Goal: Information Seeking & Learning: Check status

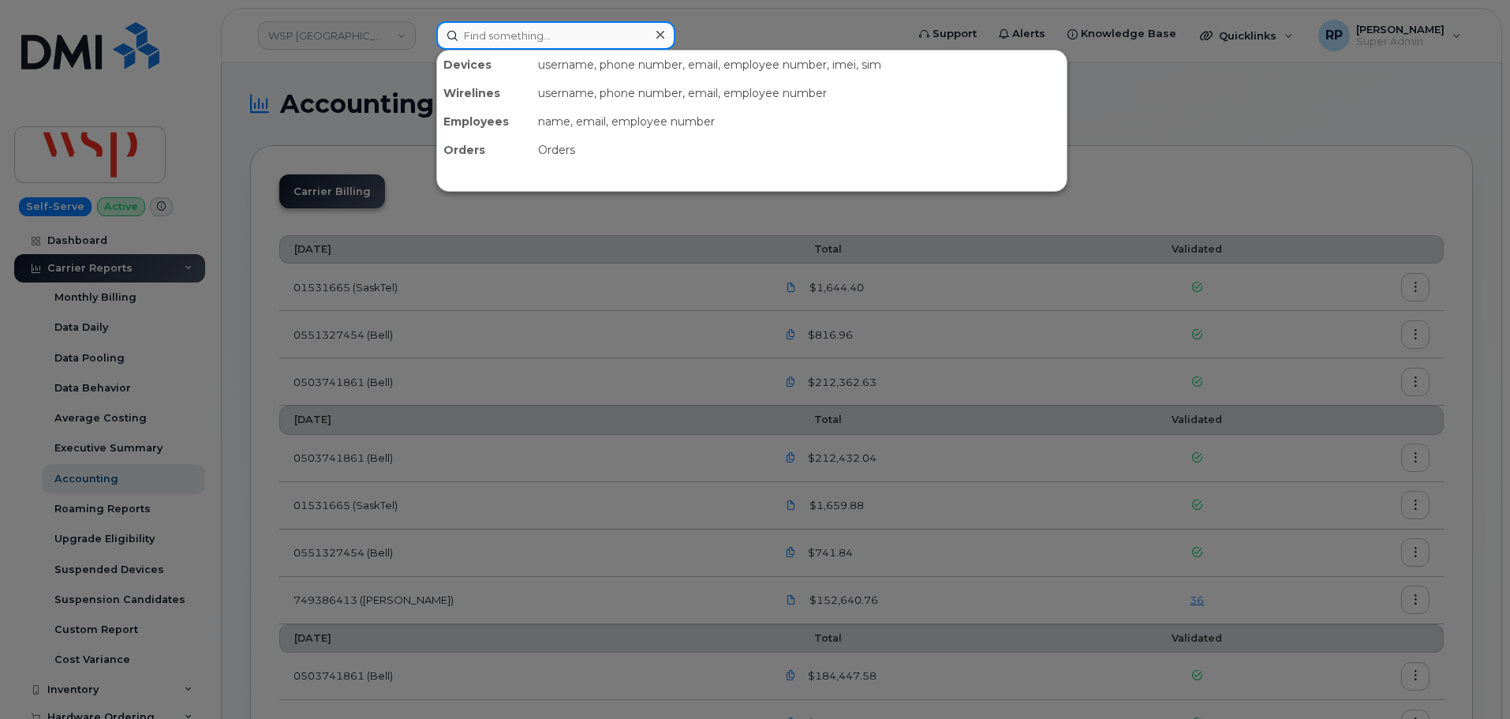
click at [492, 40] on input at bounding box center [555, 35] width 239 height 28
paste input "2042913436"
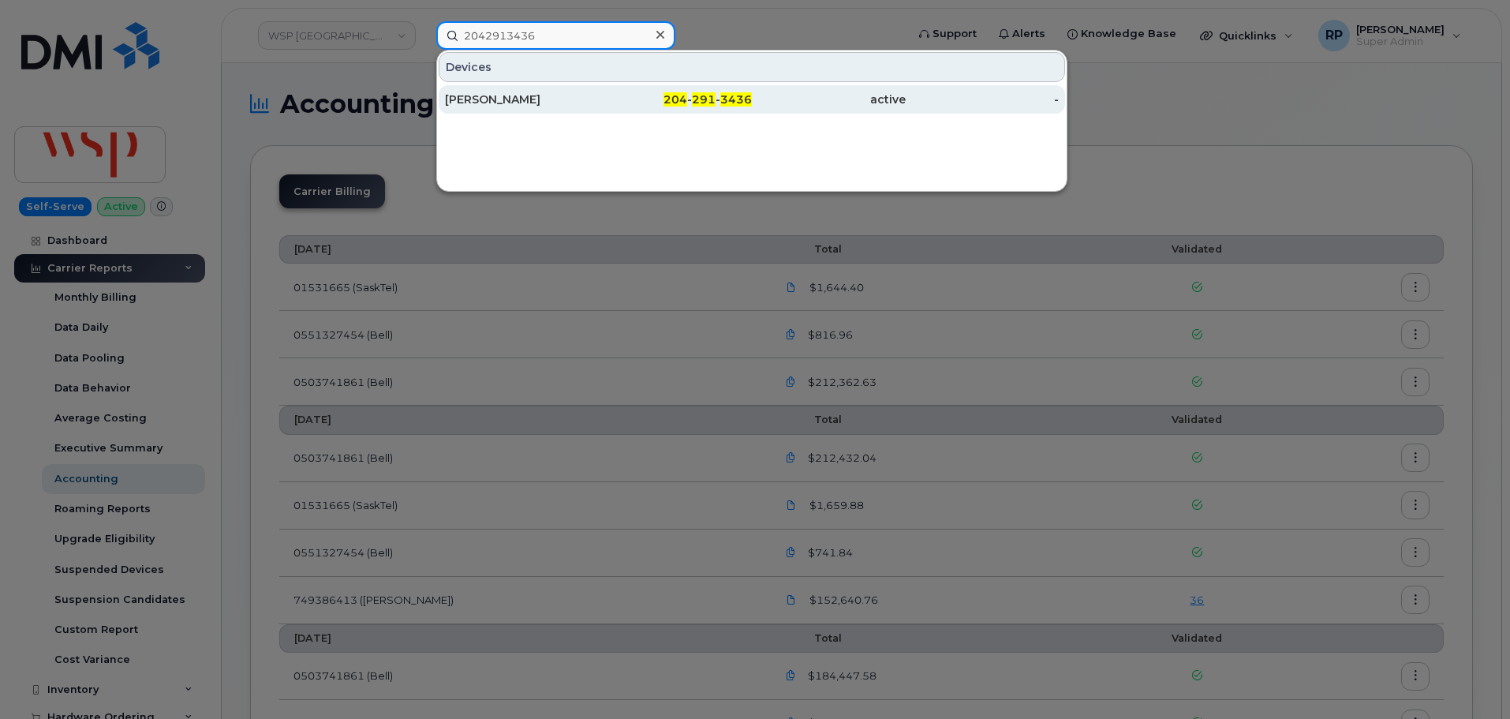
type input "2042913436"
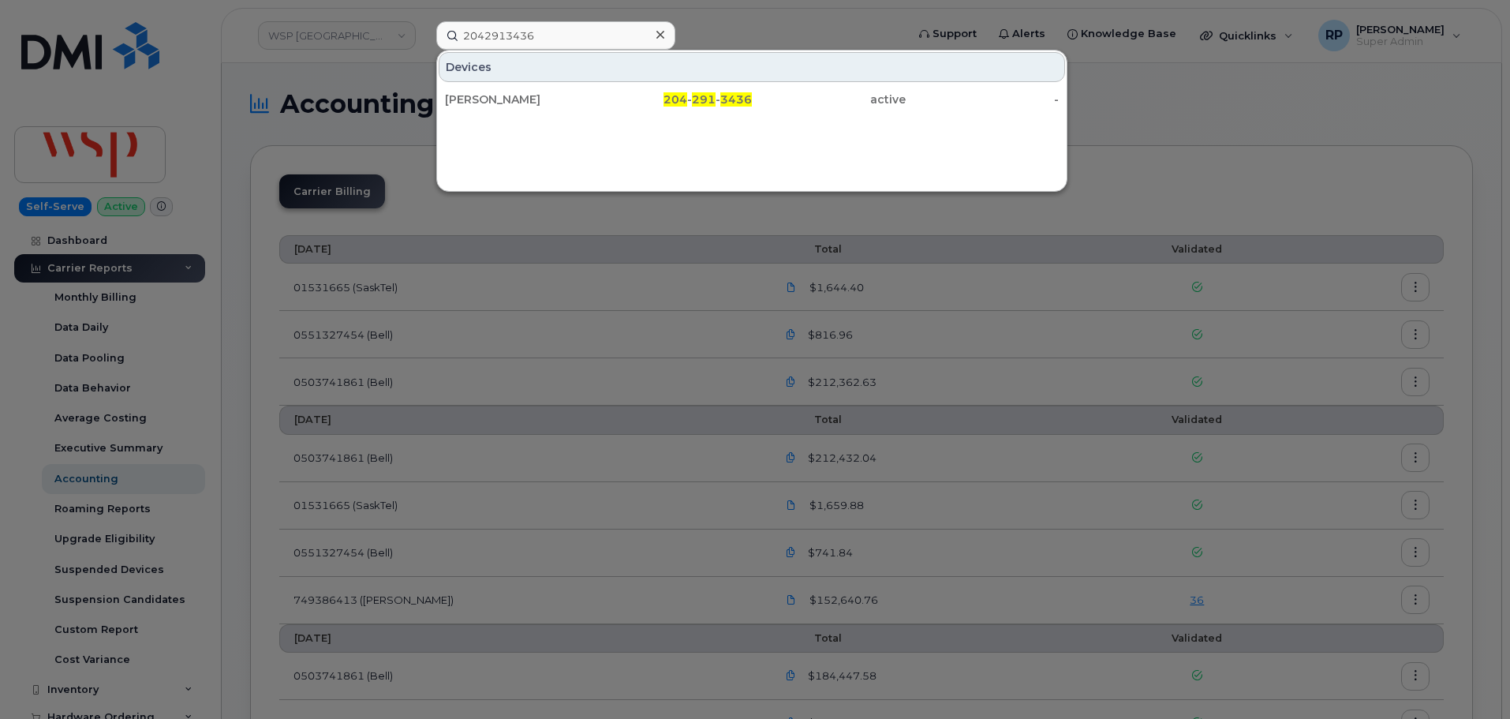
drag, startPoint x: 534, startPoint y: 103, endPoint x: 260, endPoint y: 151, distance: 278.0
click at [534, 103] on div "[PERSON_NAME]" at bounding box center [522, 100] width 154 height 16
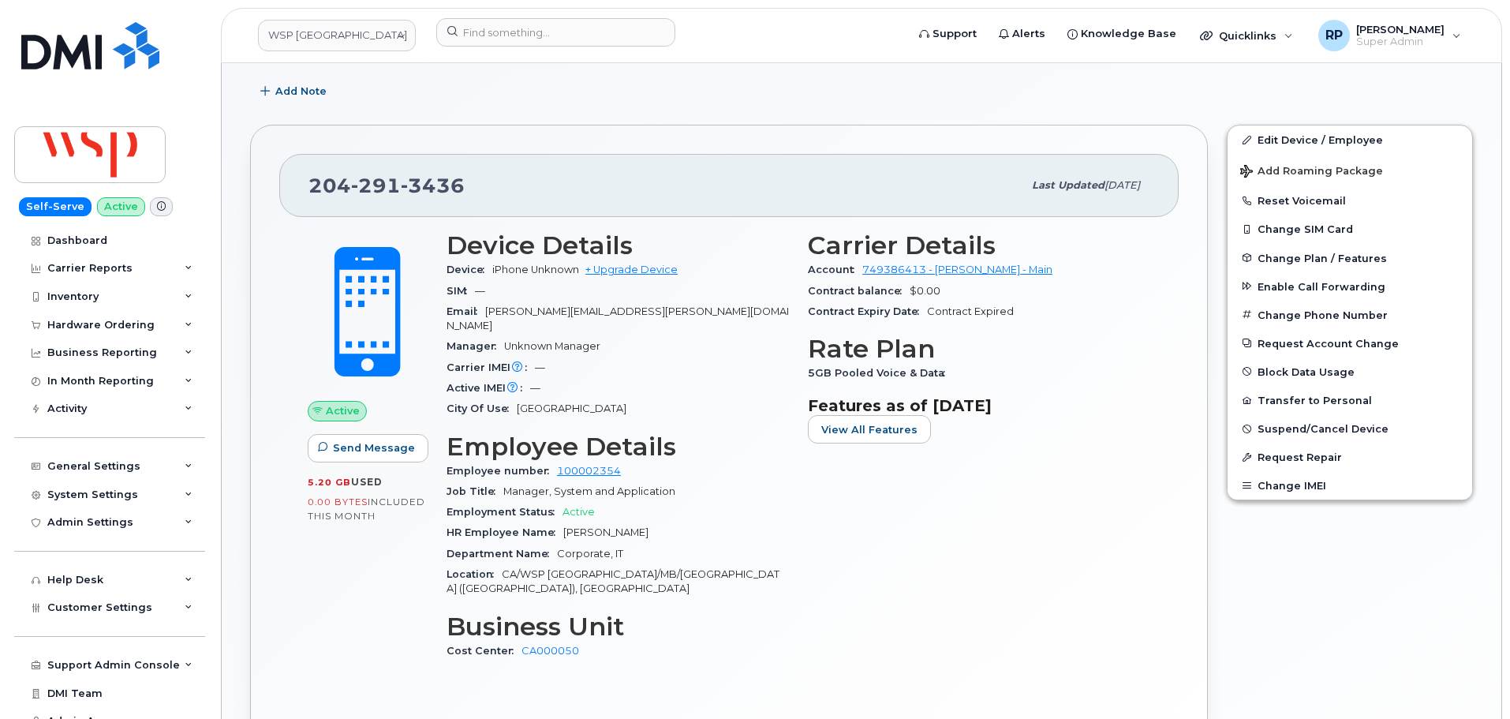
scroll to position [905, 0]
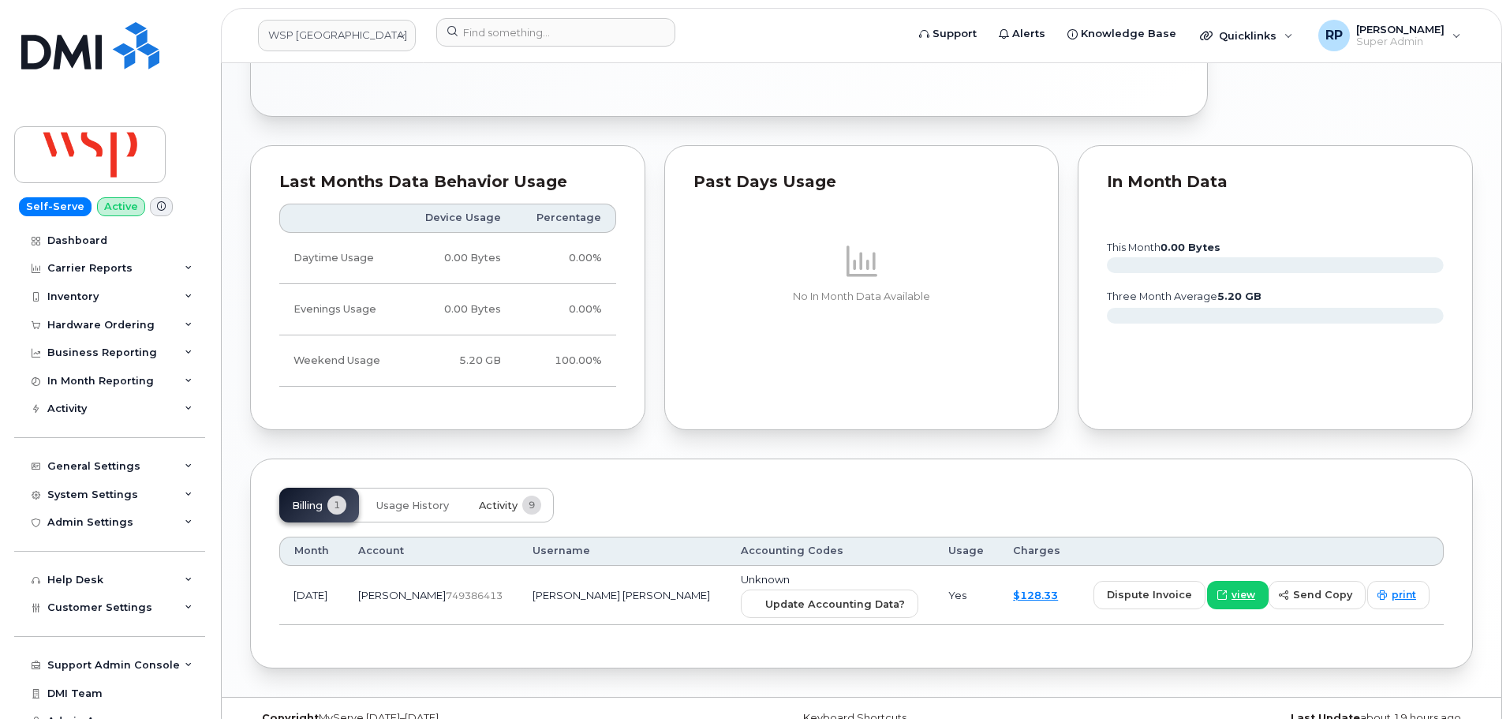
click at [511, 500] on span "Activity" at bounding box center [498, 506] width 39 height 13
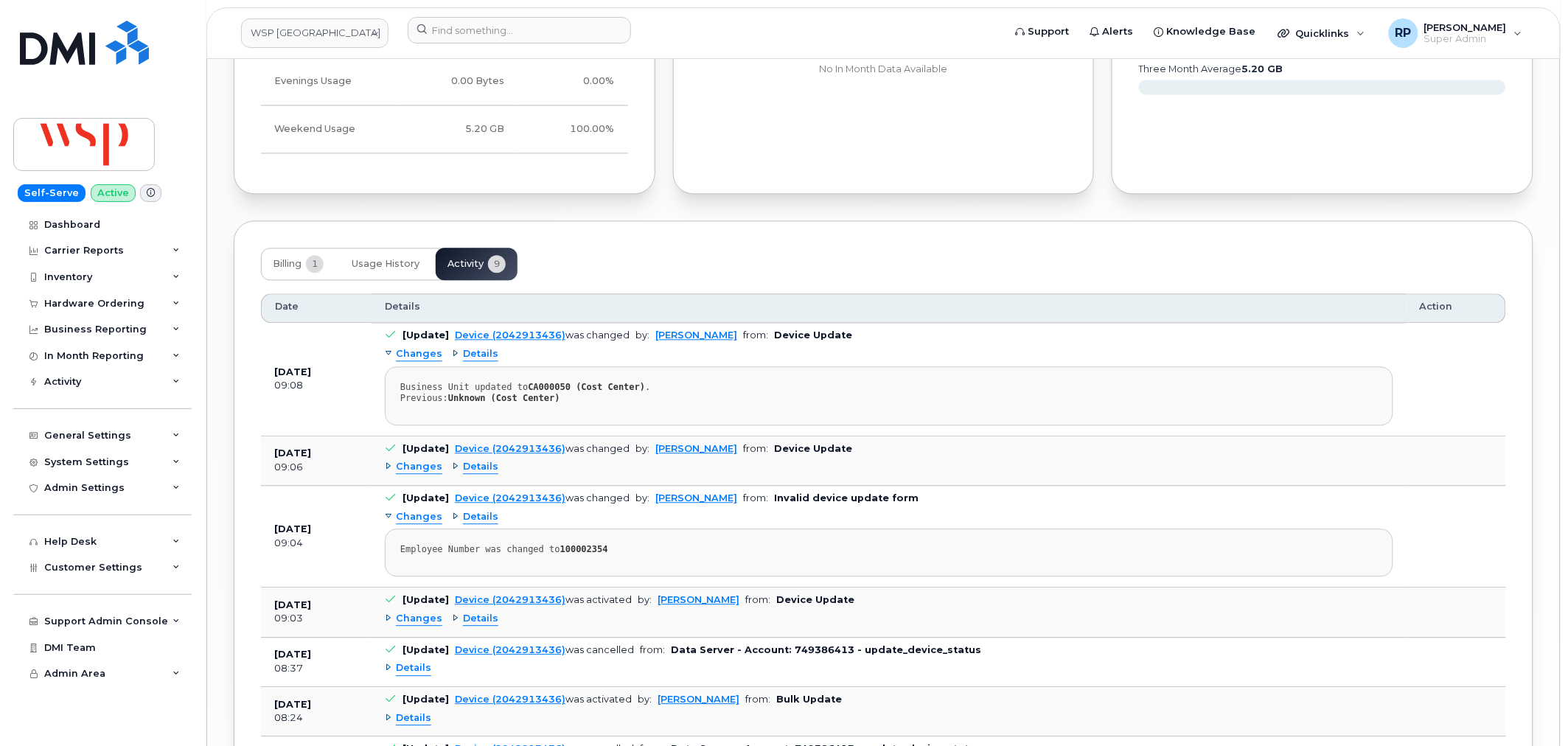
scroll to position [1091, 0]
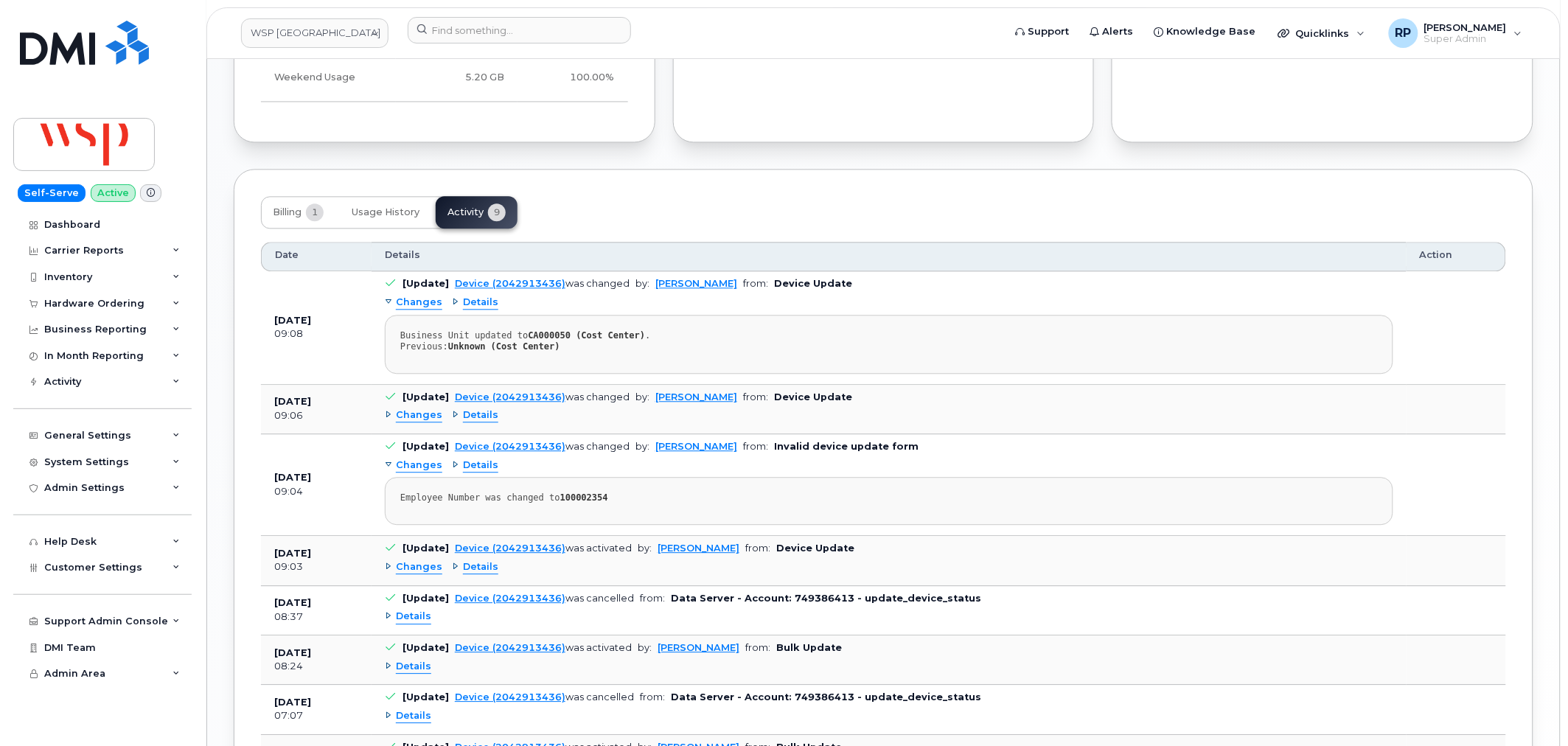
click at [473, 408] on span "Details" at bounding box center [481, 415] width 35 height 14
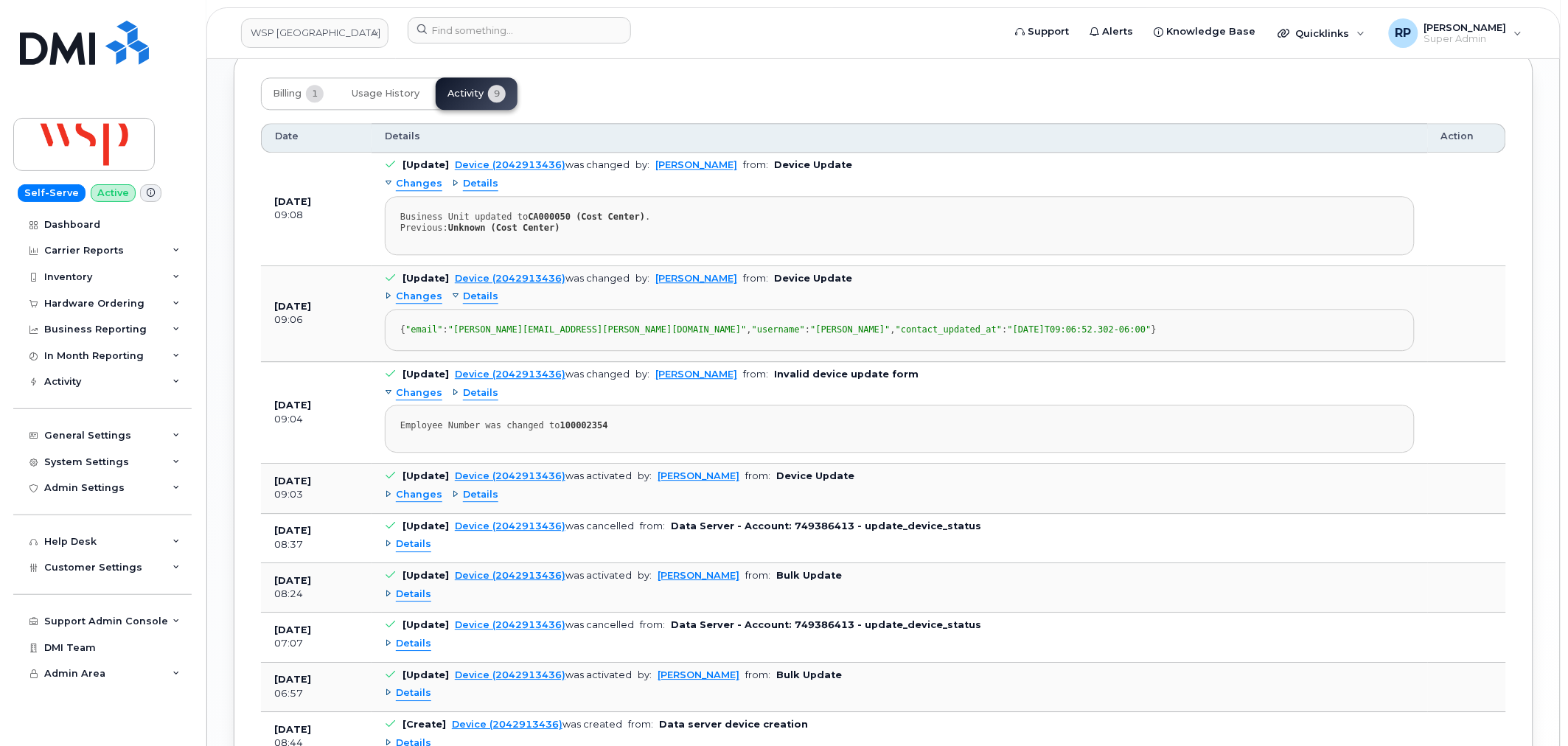
scroll to position [1365, 0]
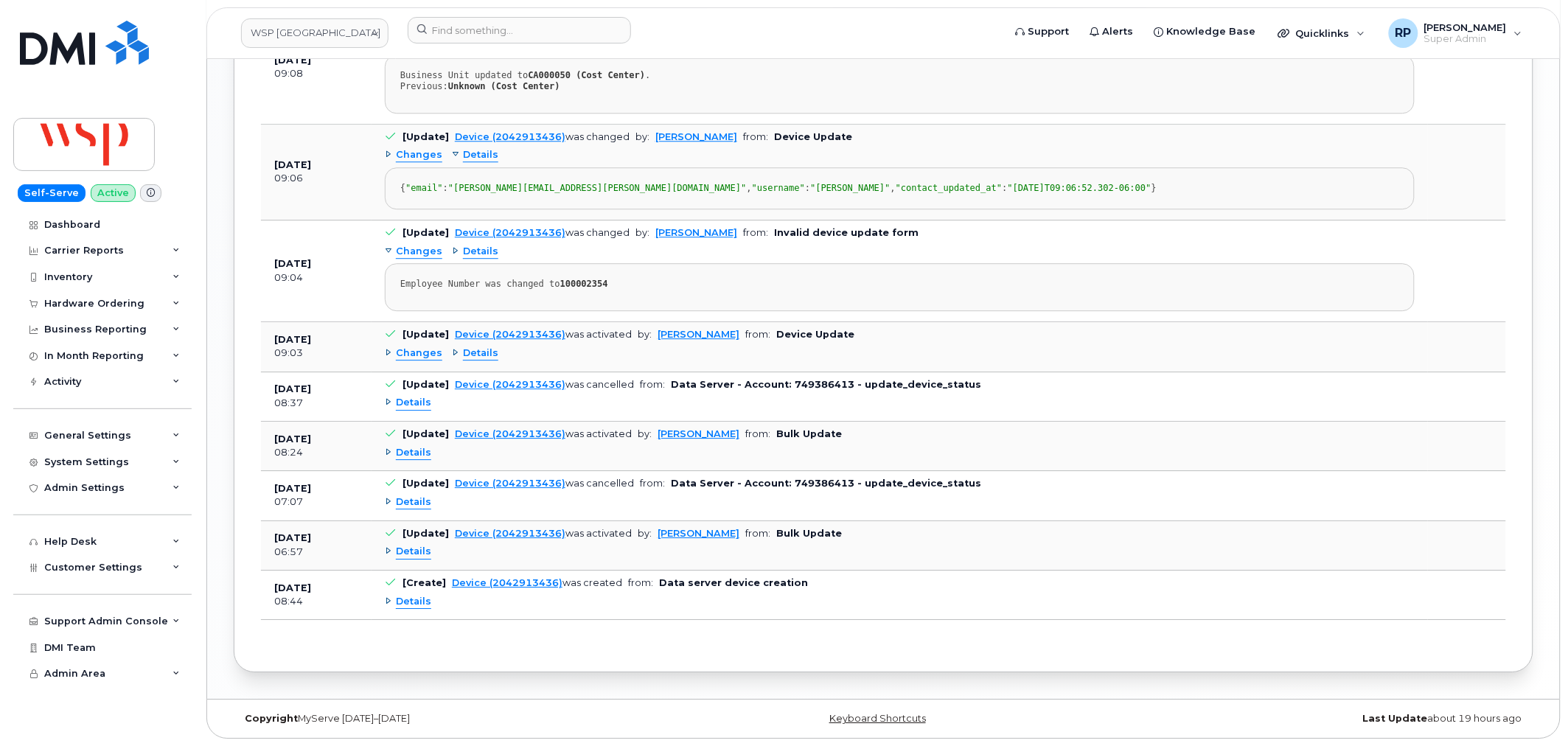
click at [482, 360] on span "Details" at bounding box center [481, 353] width 35 height 14
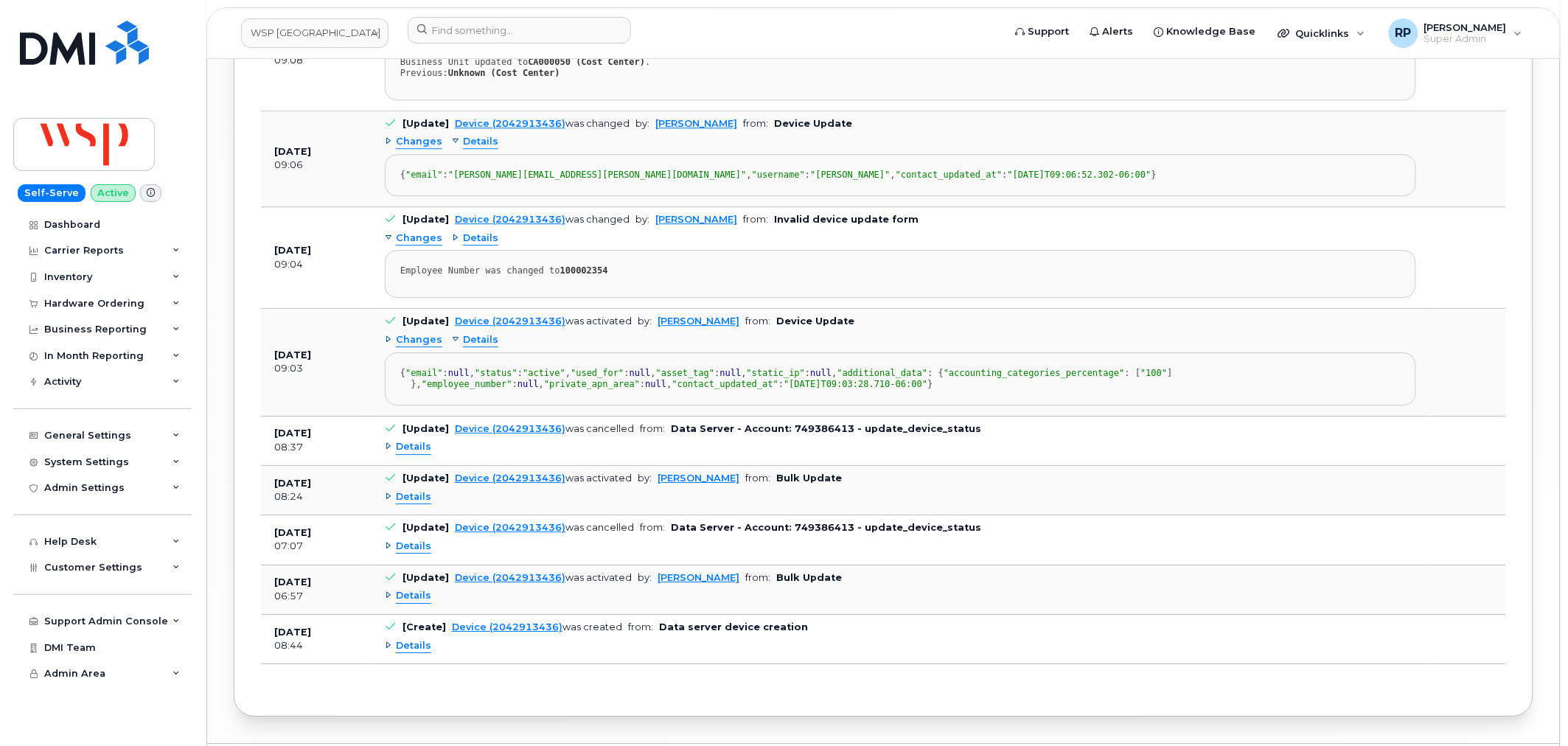
click at [482, 347] on span "Details" at bounding box center [481, 340] width 35 height 14
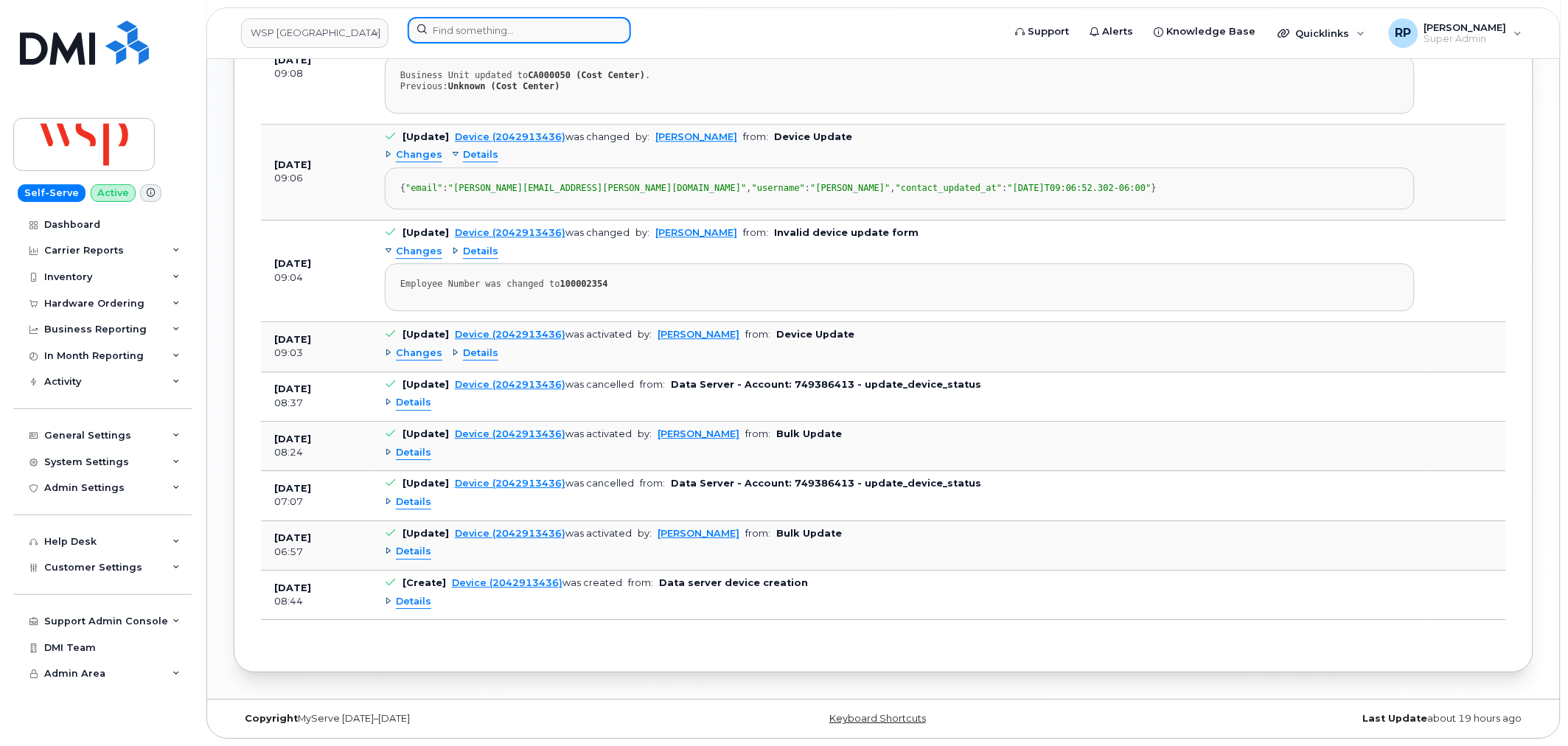
click at [477, 26] on input at bounding box center [518, 30] width 223 height 26
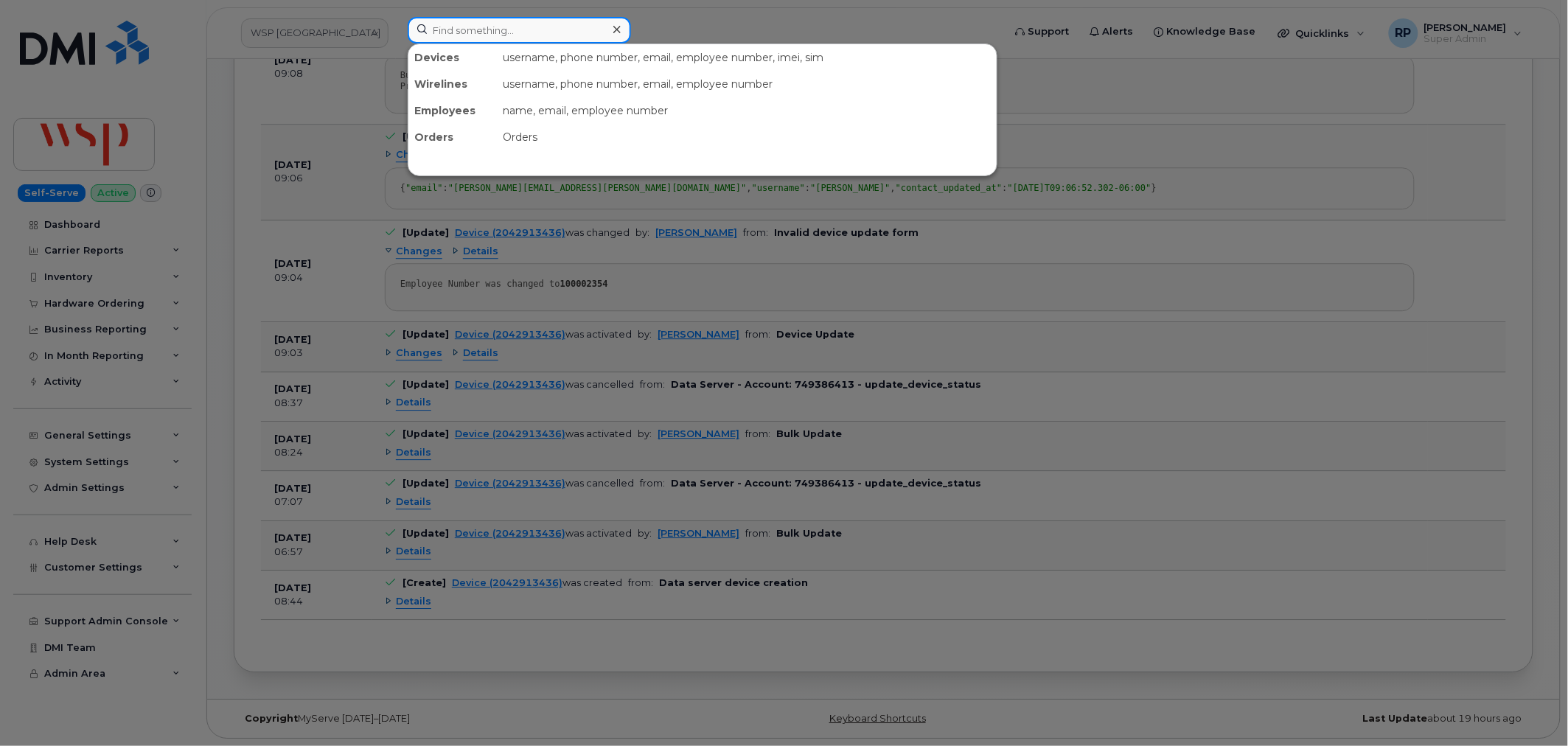
paste input "2366282577"
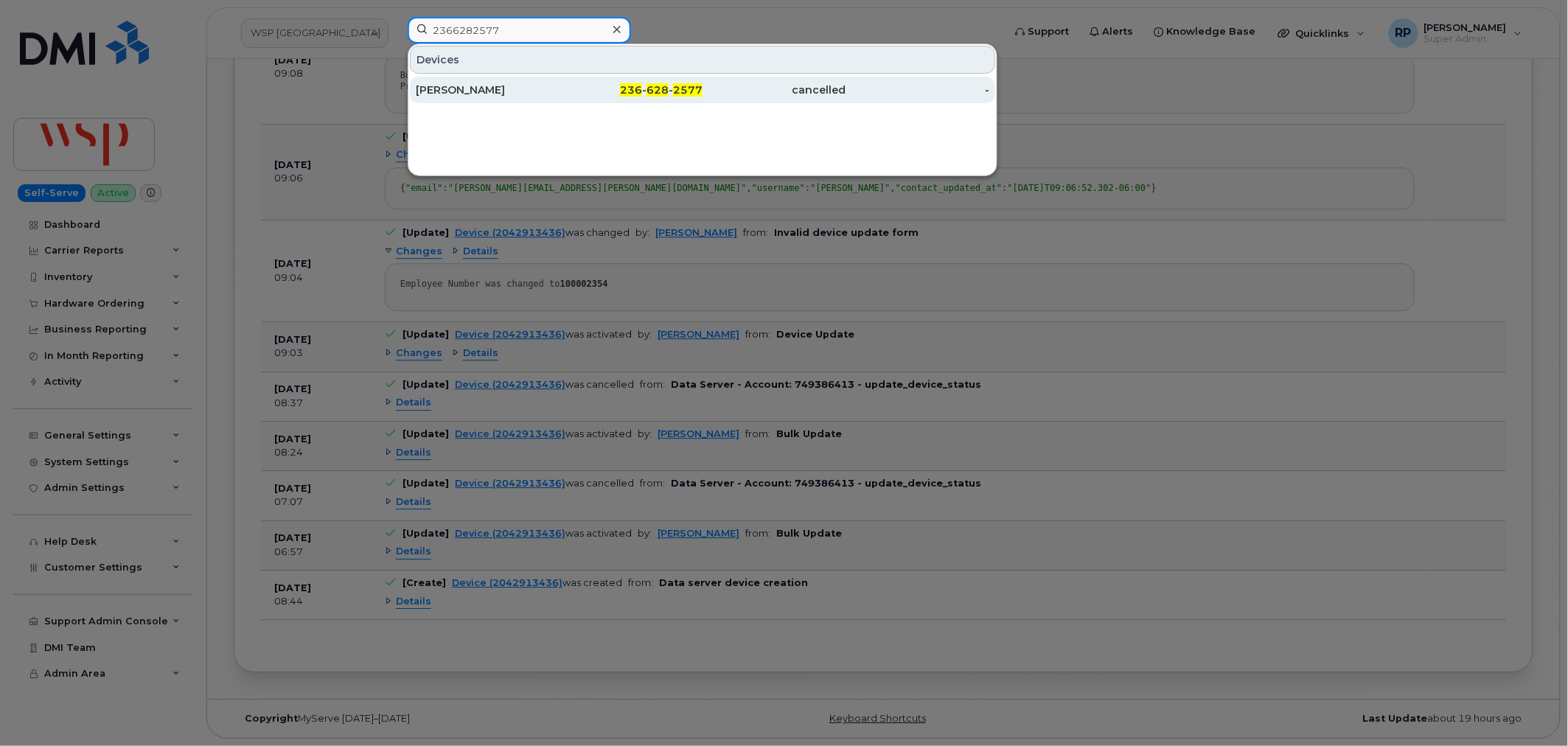
type input "2366282577"
click at [586, 92] on div "236 - 628 - 2577" at bounding box center [631, 90] width 144 height 15
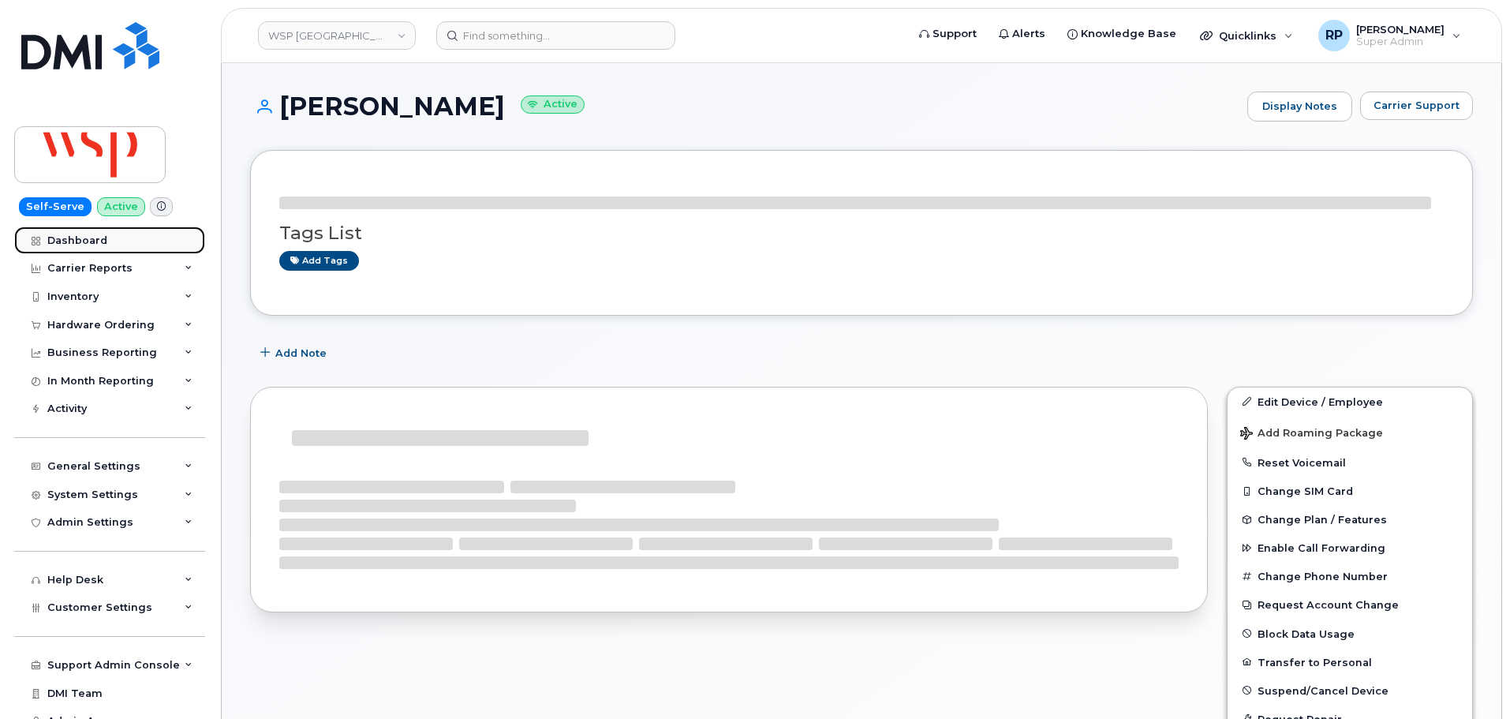
click at [104, 241] on div "Dashboard" at bounding box center [77, 240] width 60 height 13
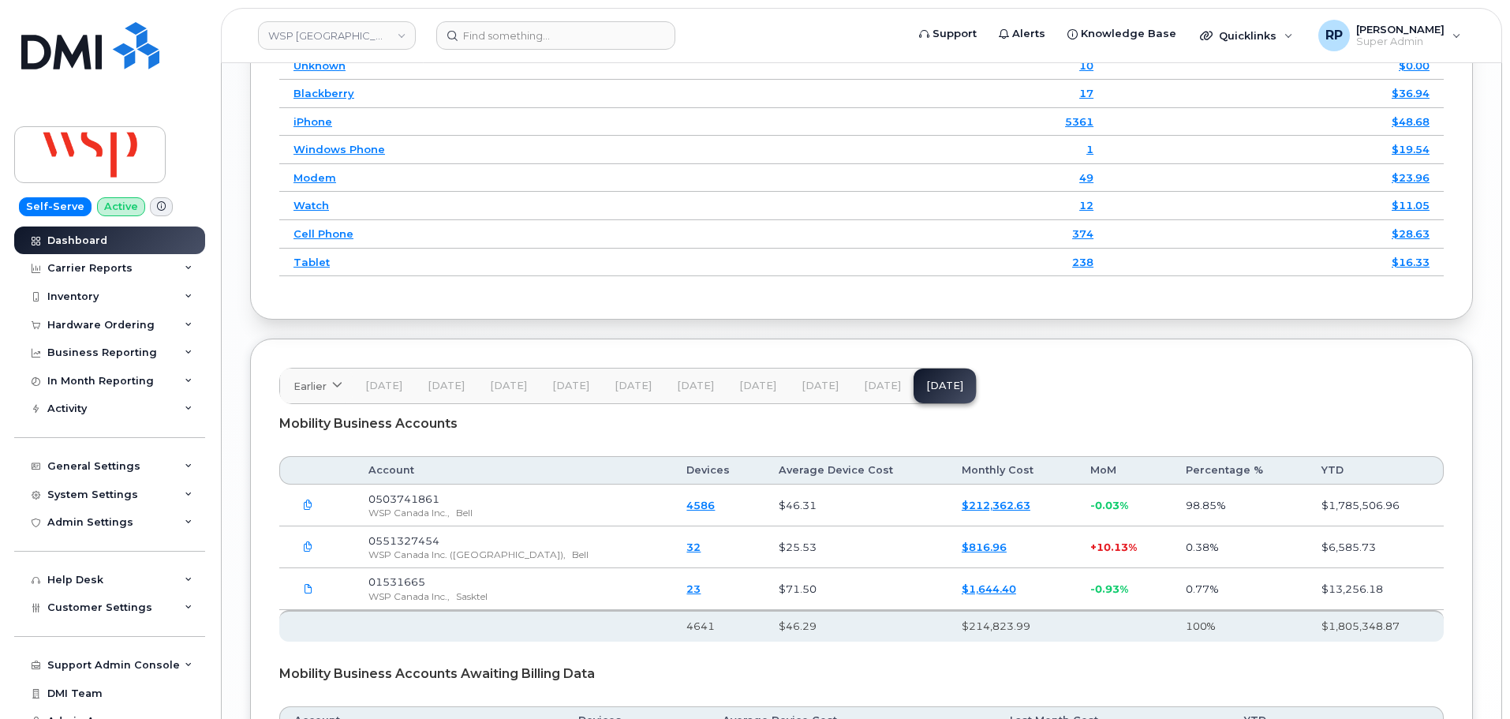
scroll to position [2292, 0]
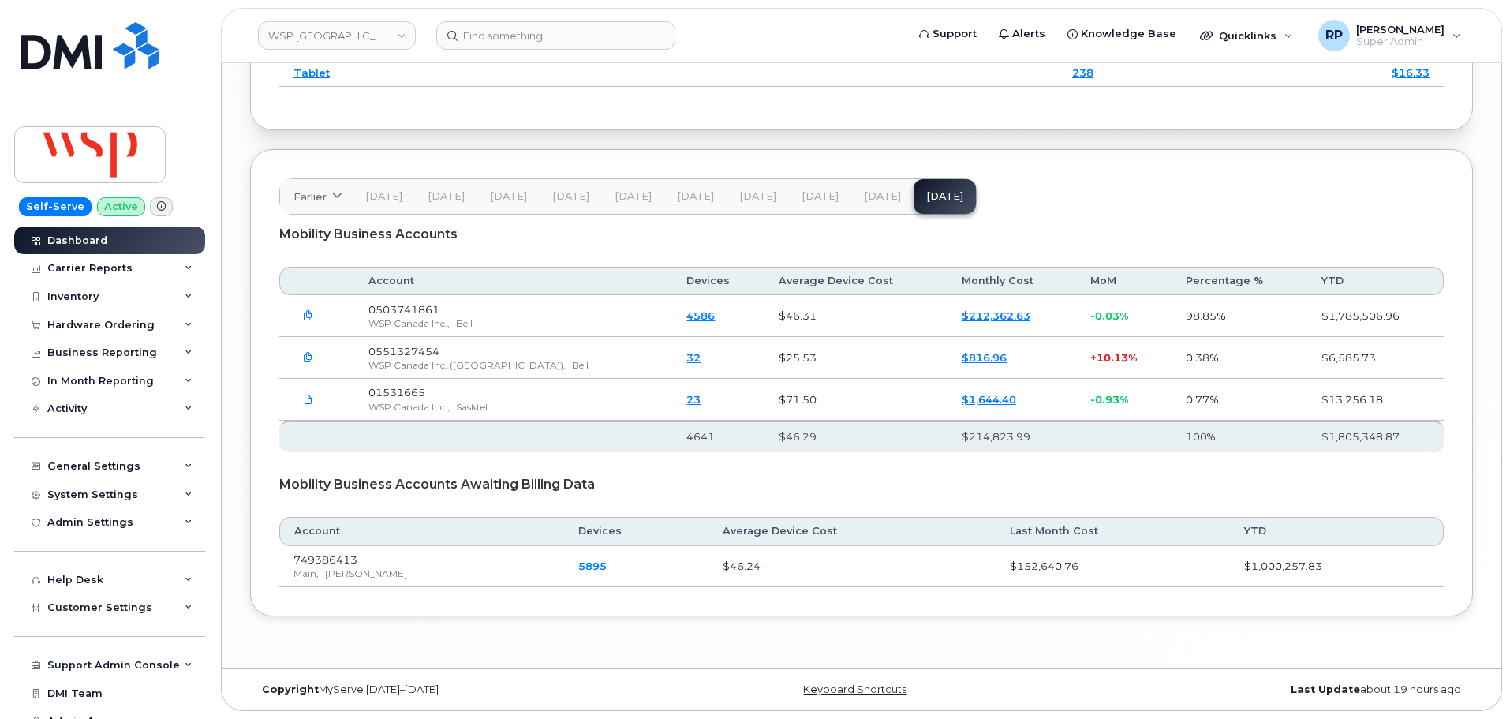
click at [880, 193] on span "[DATE]" at bounding box center [882, 196] width 37 height 13
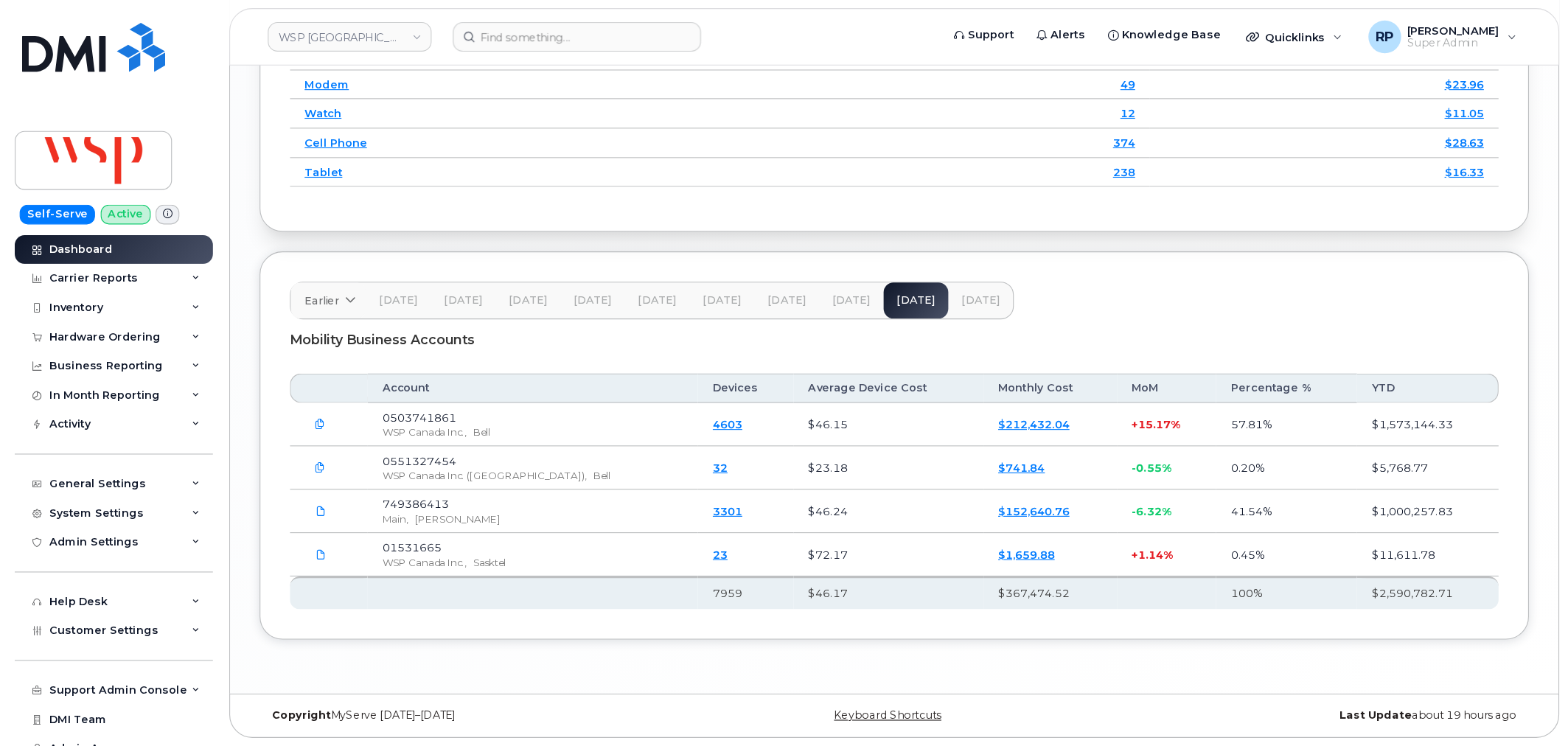
scroll to position [1984, 0]
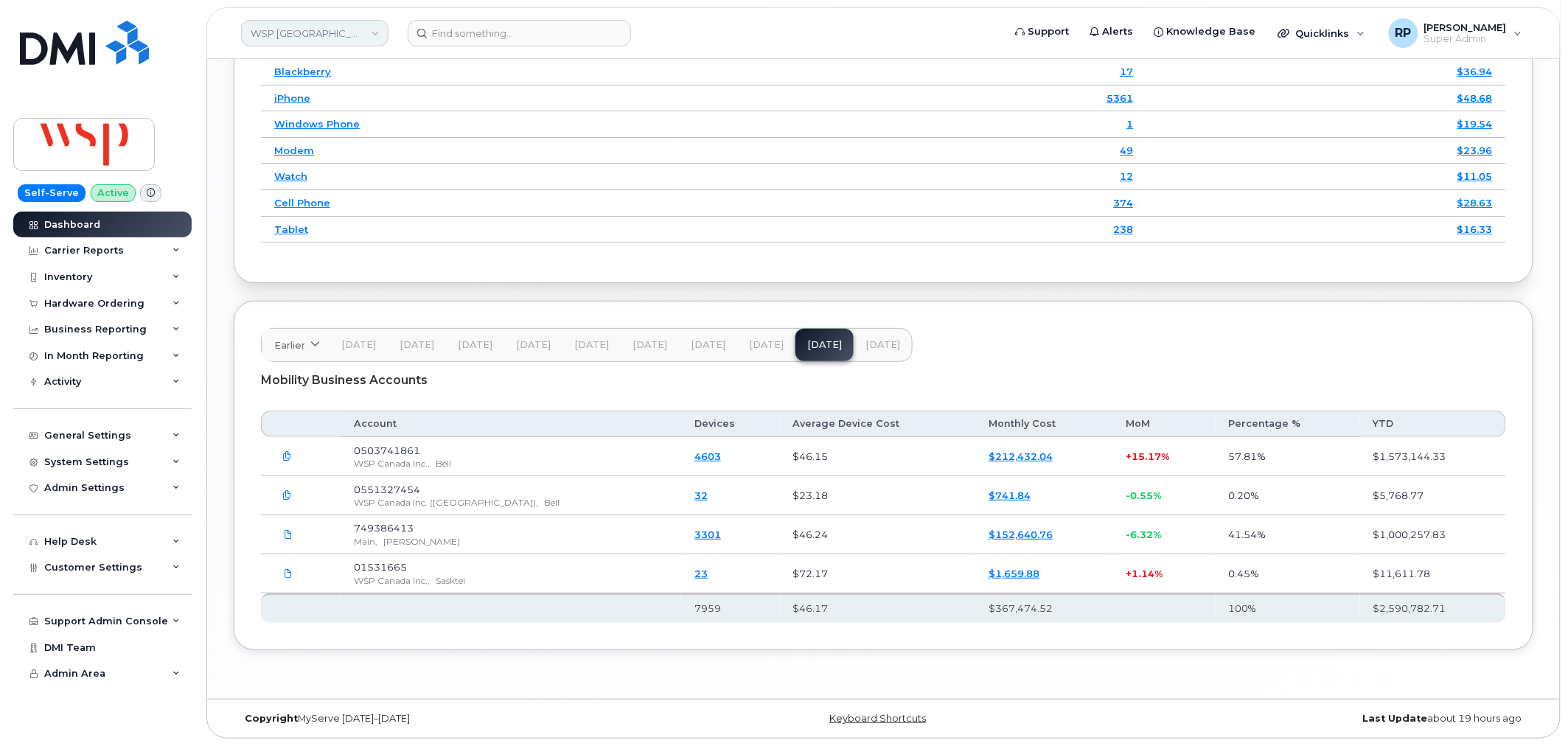
click at [344, 28] on link "WSP [GEOGRAPHIC_DATA]" at bounding box center [315, 33] width 148 height 26
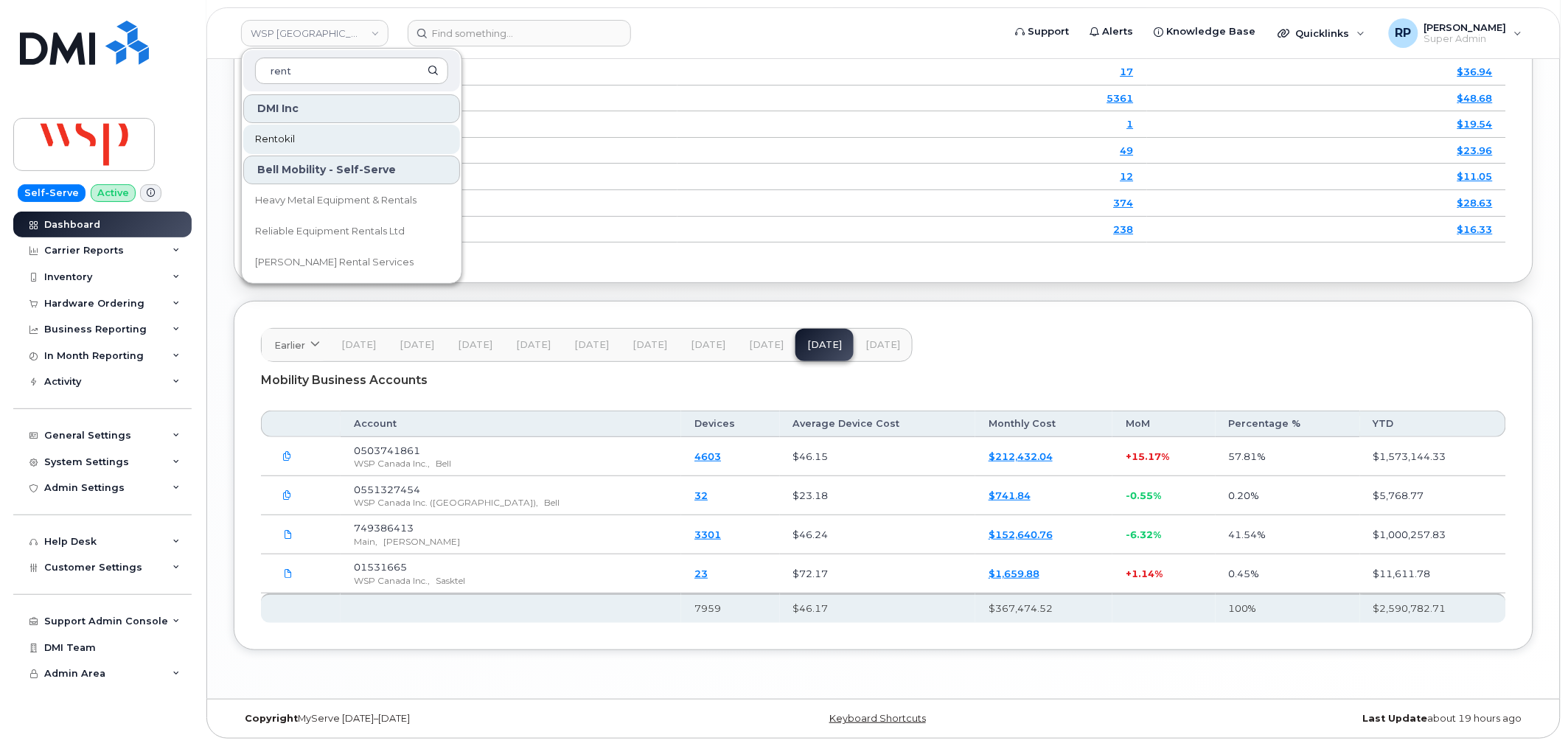
type input "rent"
click at [289, 138] on span "Rentokil" at bounding box center [275, 139] width 40 height 15
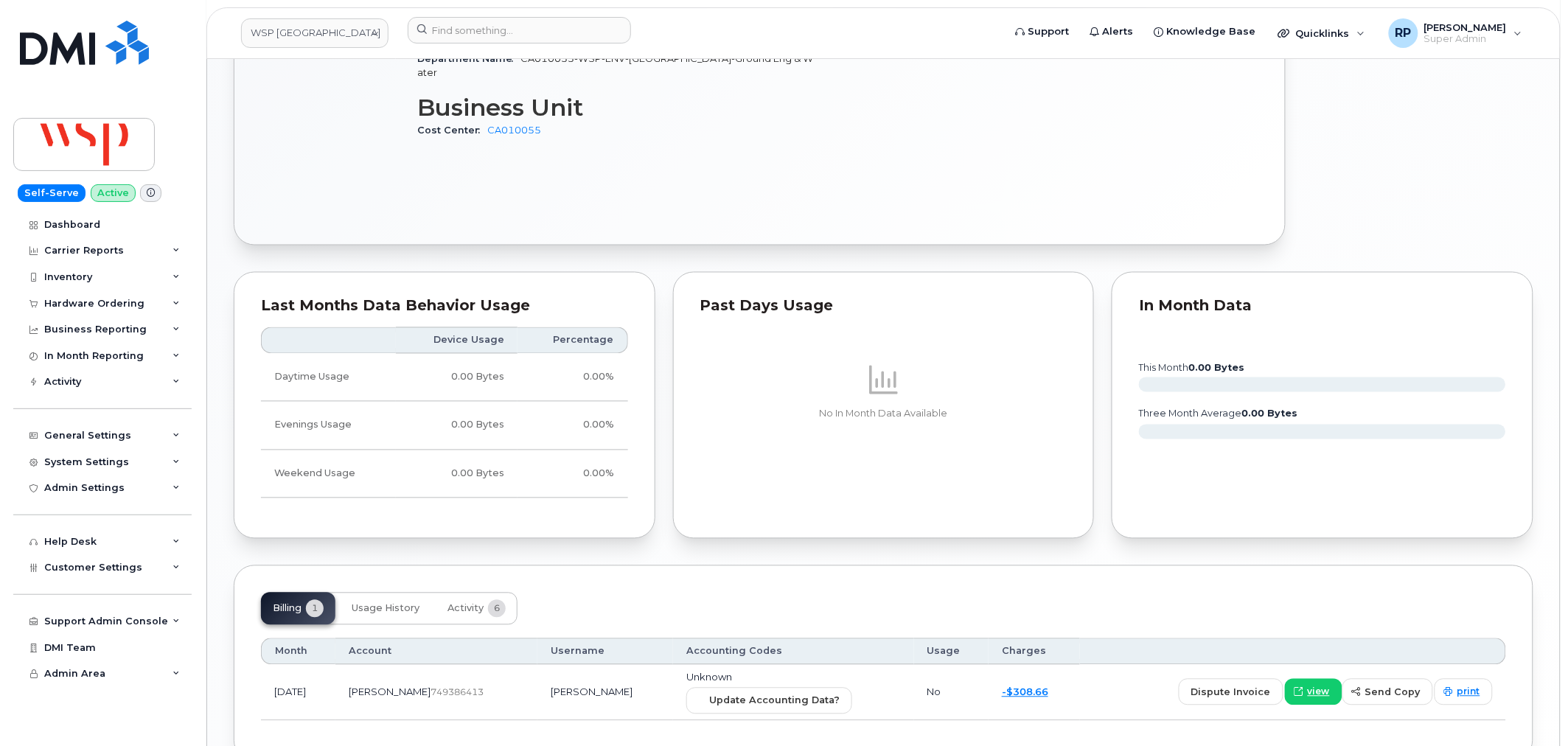
scroll to position [878, 0]
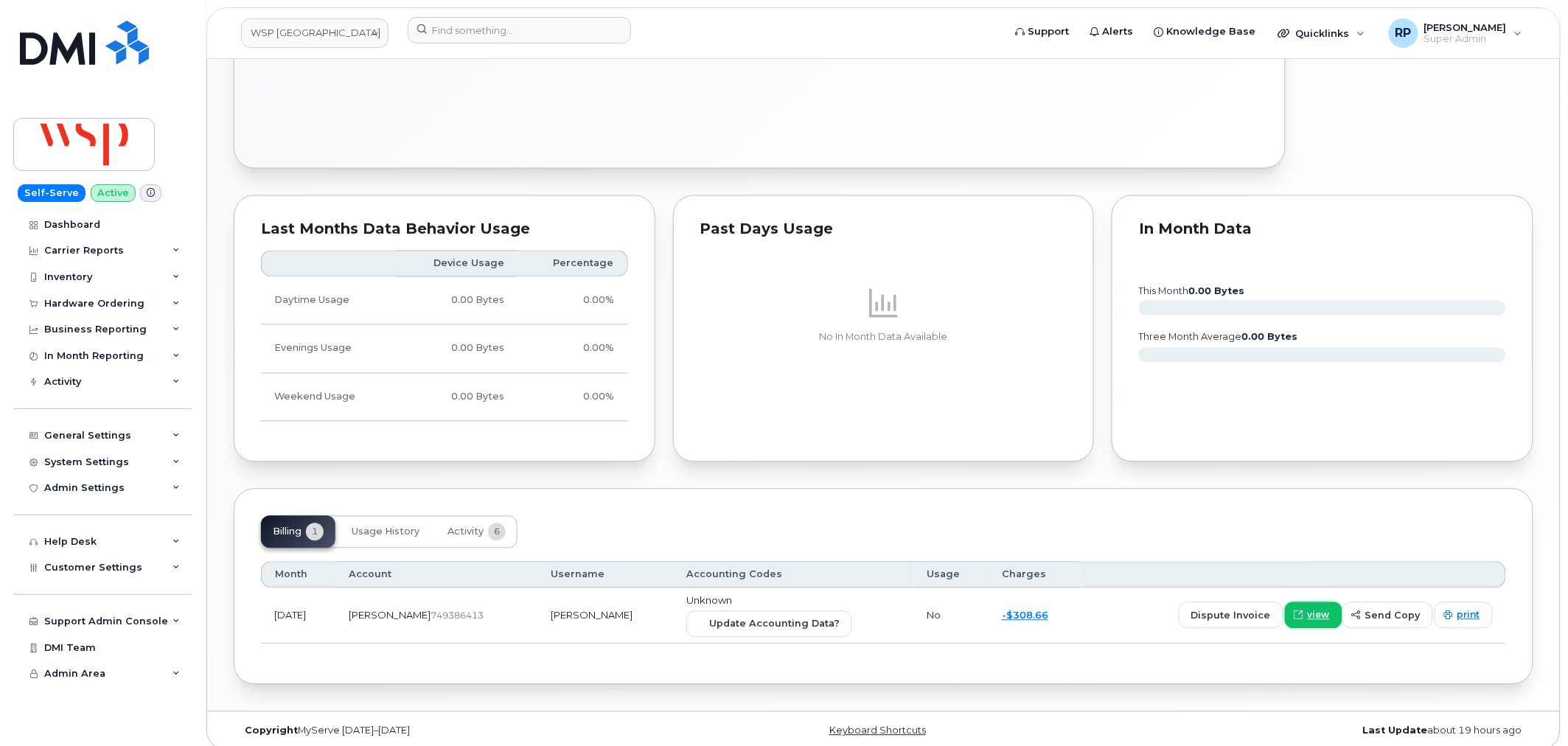
click at [1298, 611] on icon at bounding box center [1298, 614] width 8 height 8
click at [444, 515] on button "Activity 6" at bounding box center [476, 531] width 82 height 33
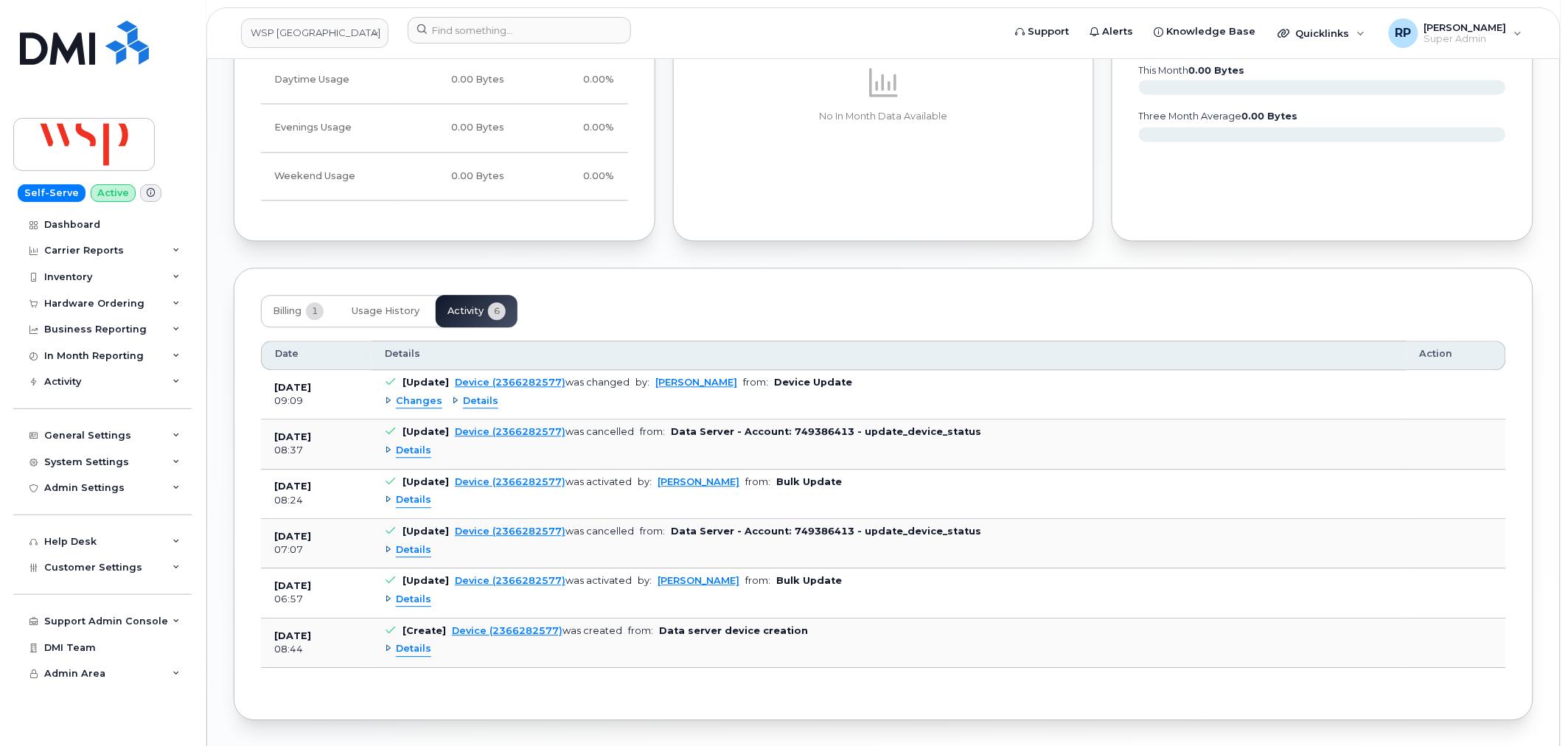
scroll to position [1134, 0]
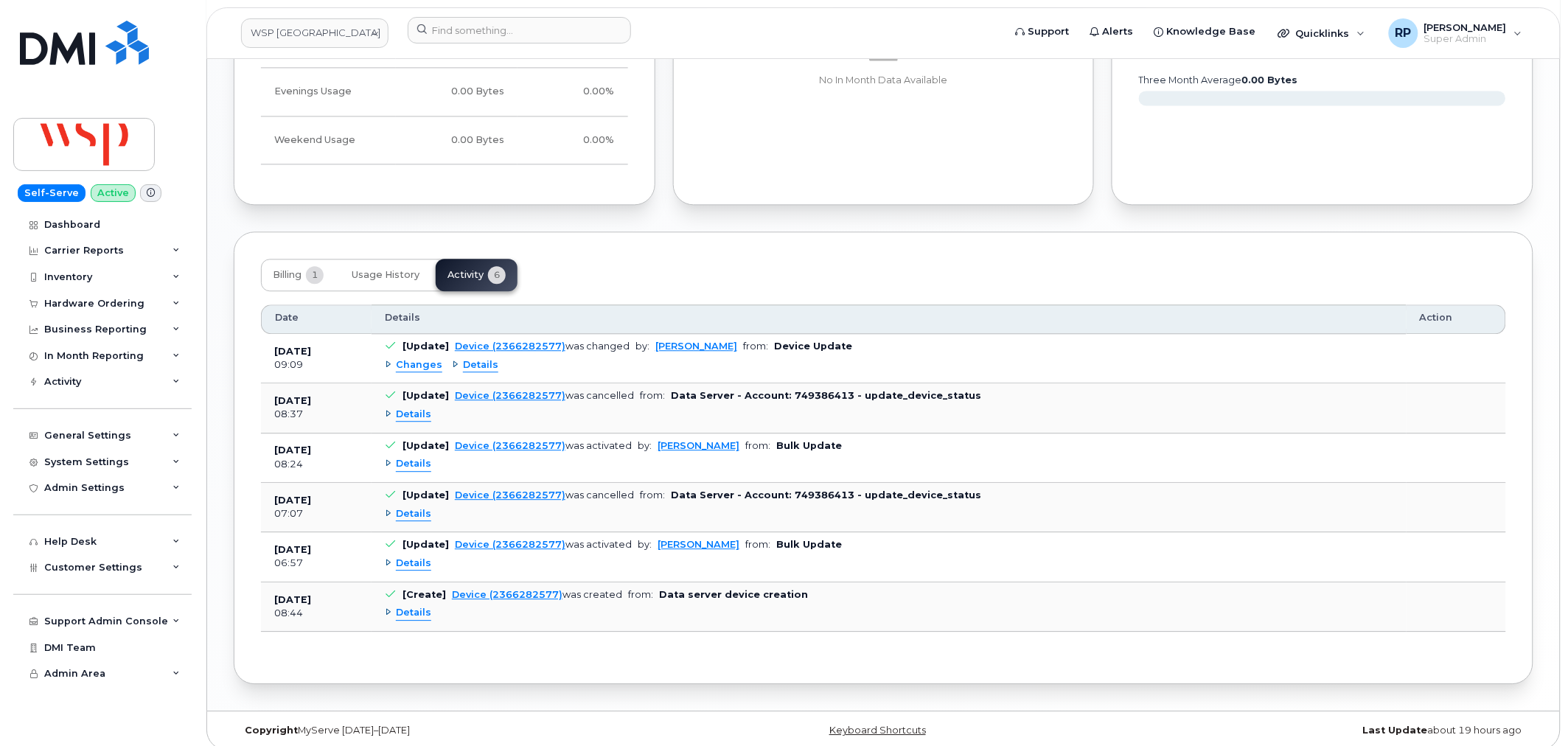
click at [403, 407] on span "Details" at bounding box center [414, 414] width 35 height 14
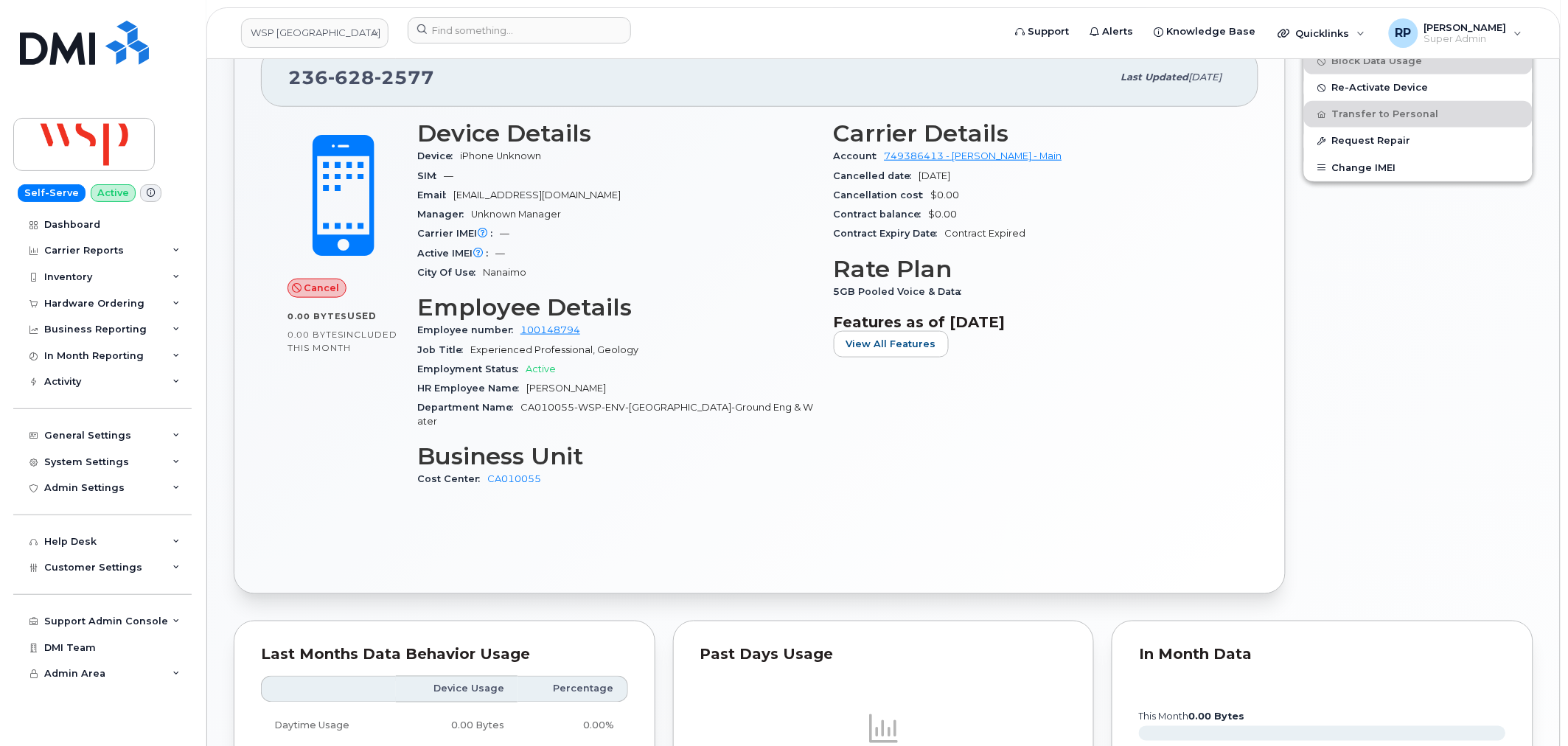
scroll to position [0, 0]
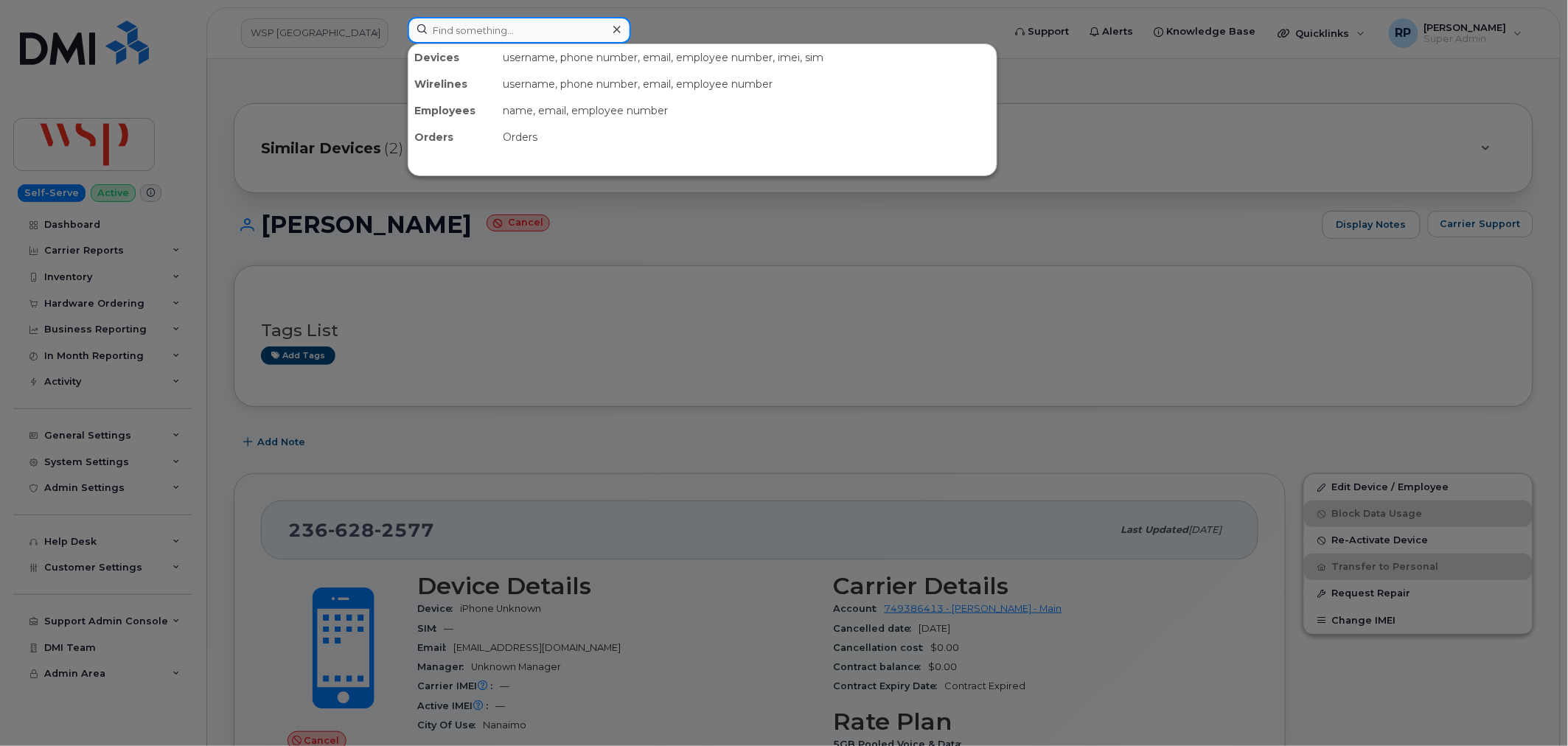
click at [466, 34] on input at bounding box center [518, 30] width 223 height 26
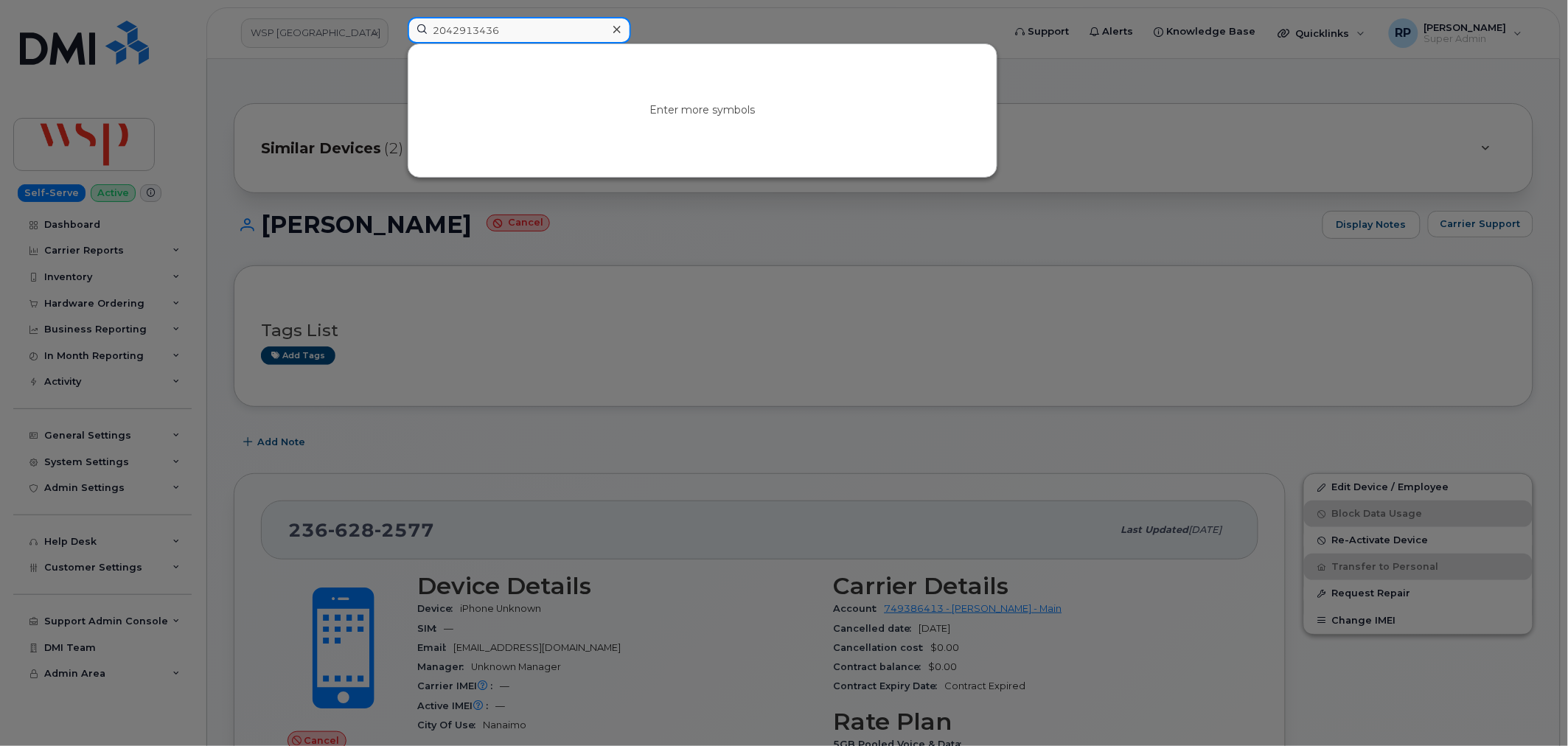
type input "2042913436"
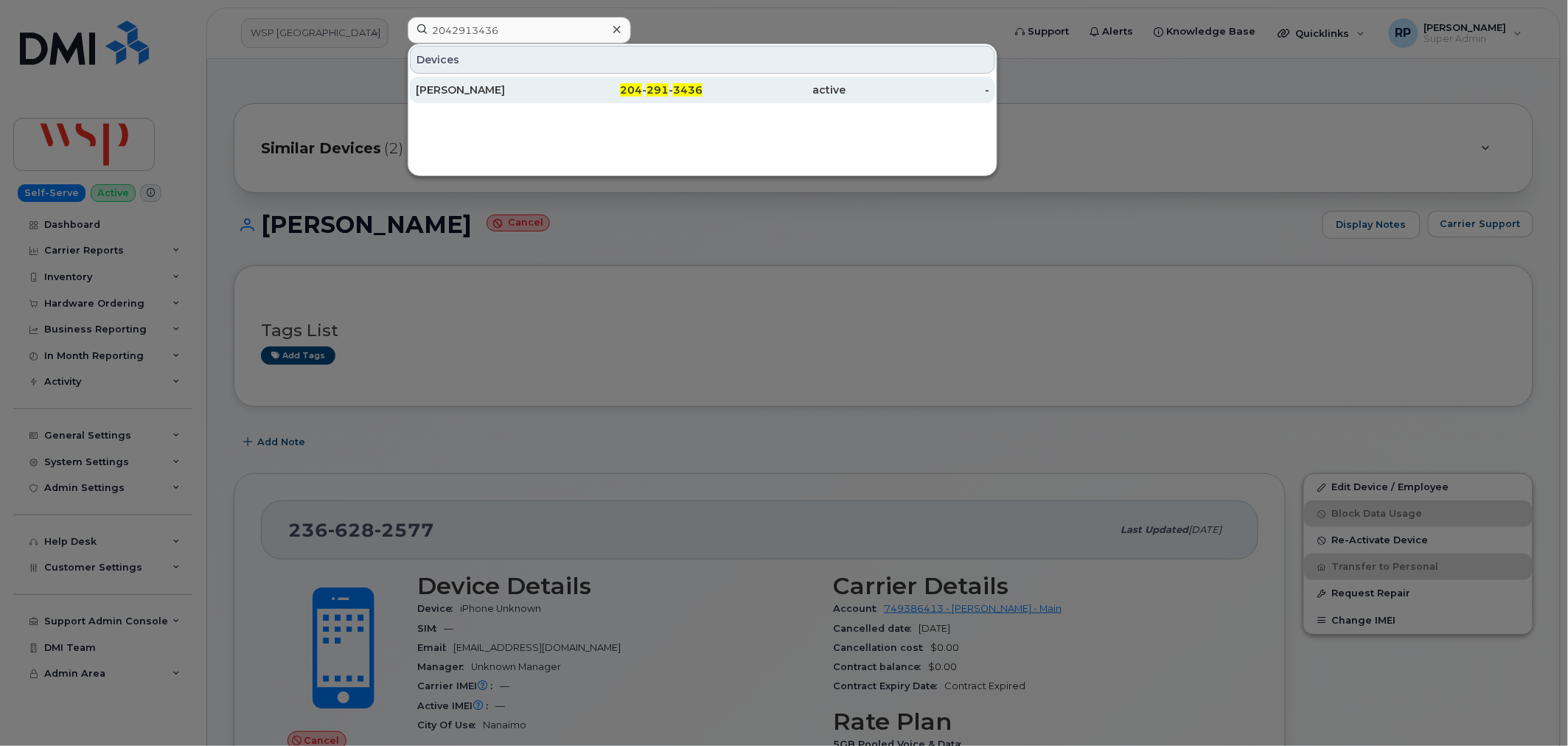
click at [487, 83] on div "[PERSON_NAME]" at bounding box center [487, 90] width 144 height 15
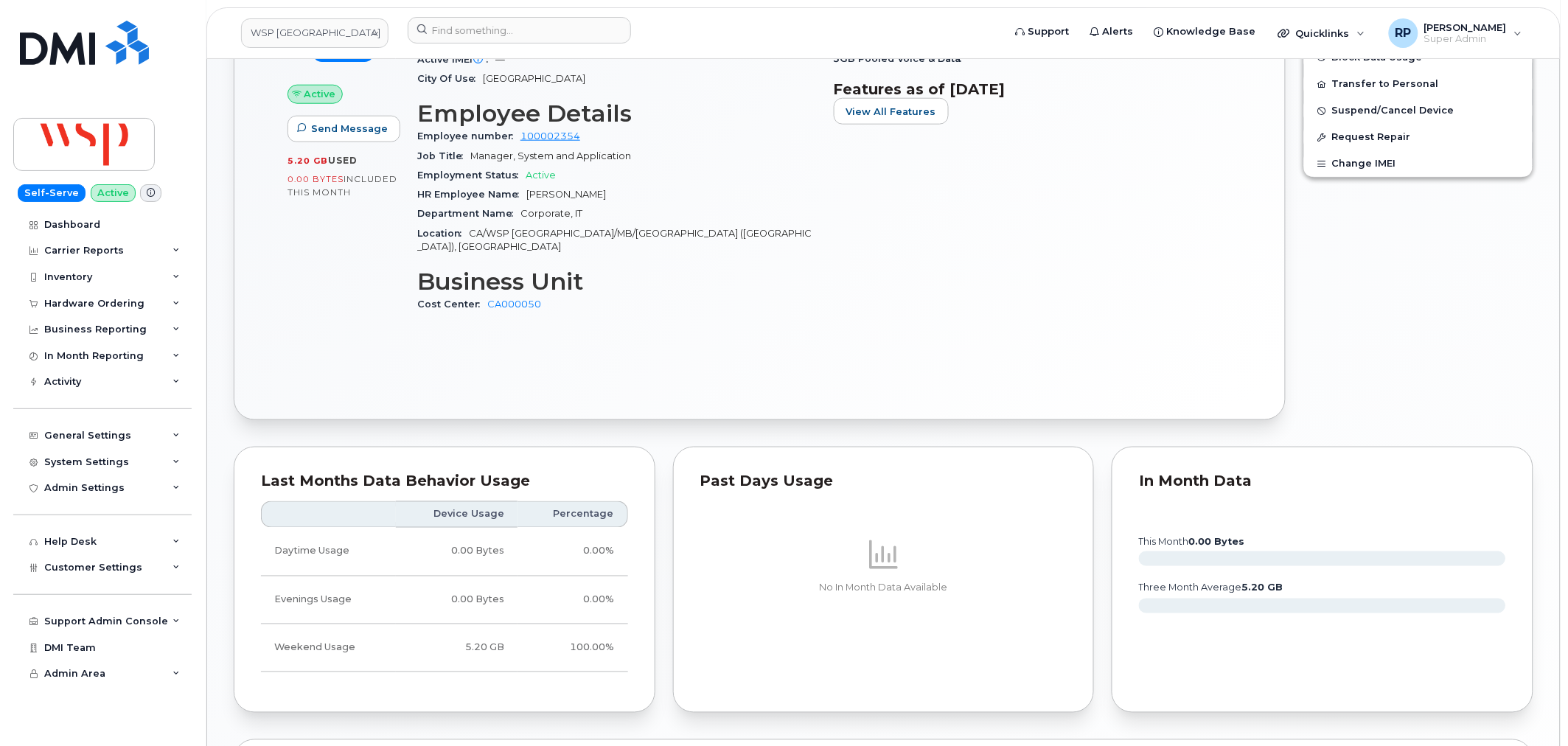
scroll to position [771, 0]
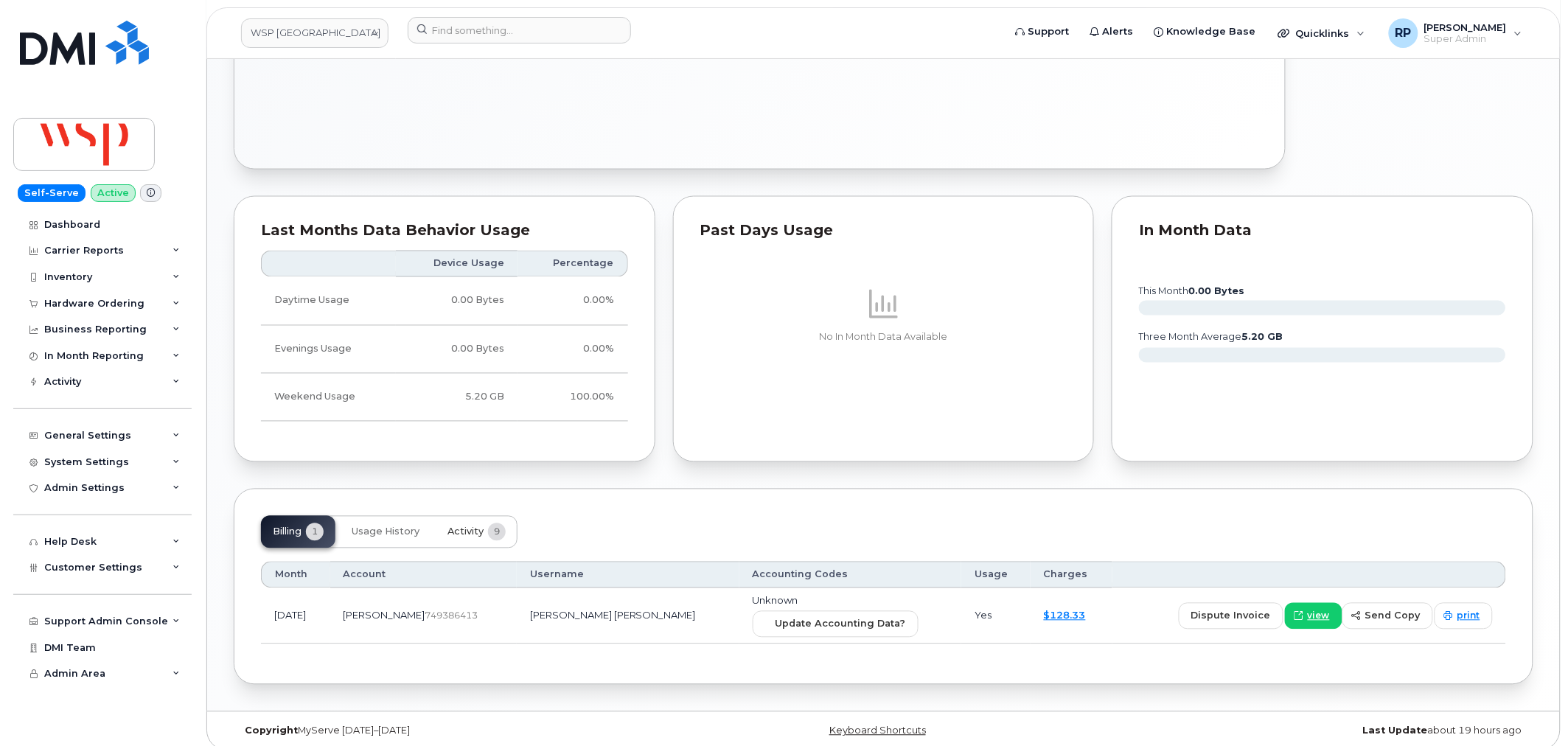
click at [476, 526] on span "Activity" at bounding box center [465, 531] width 36 height 12
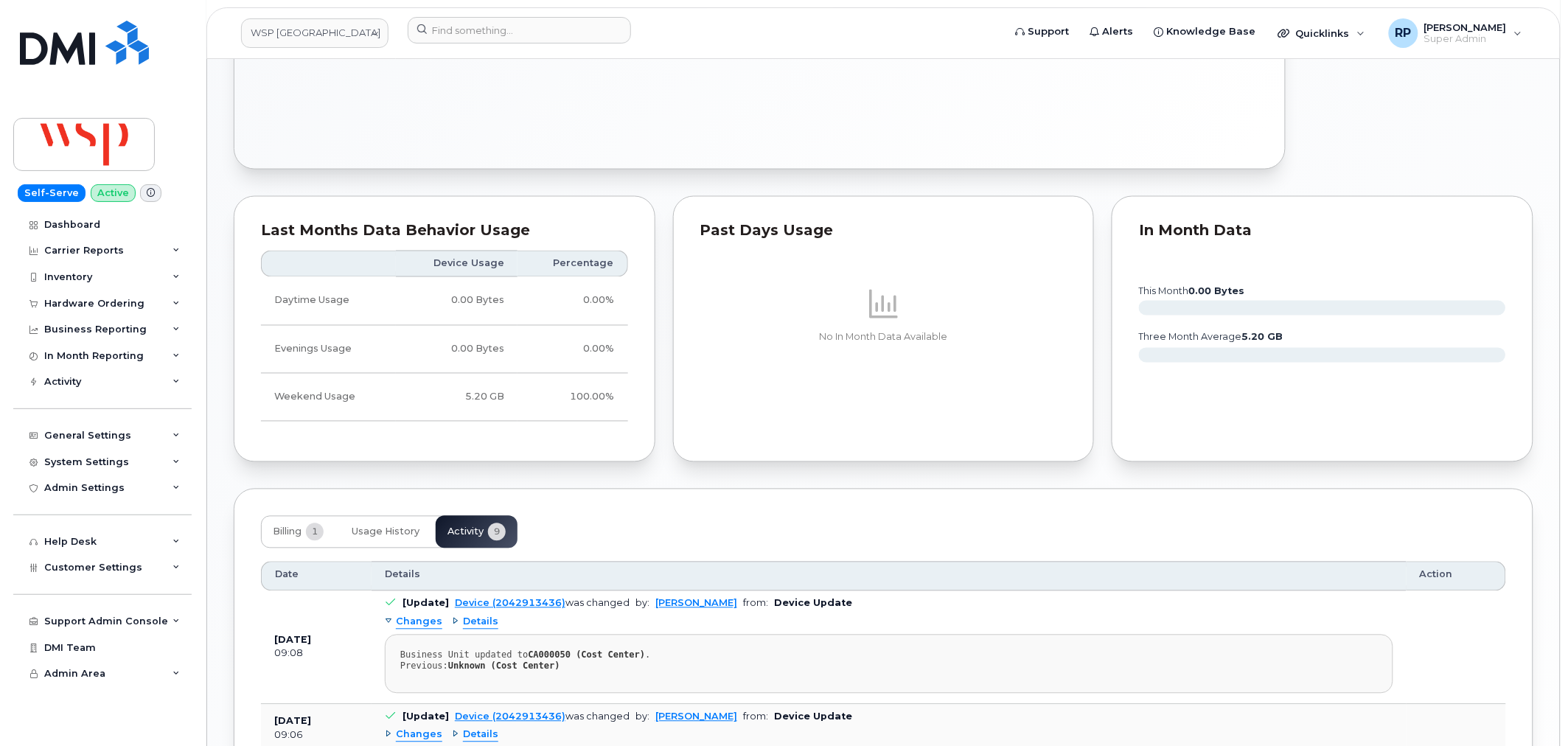
scroll to position [1294, 0]
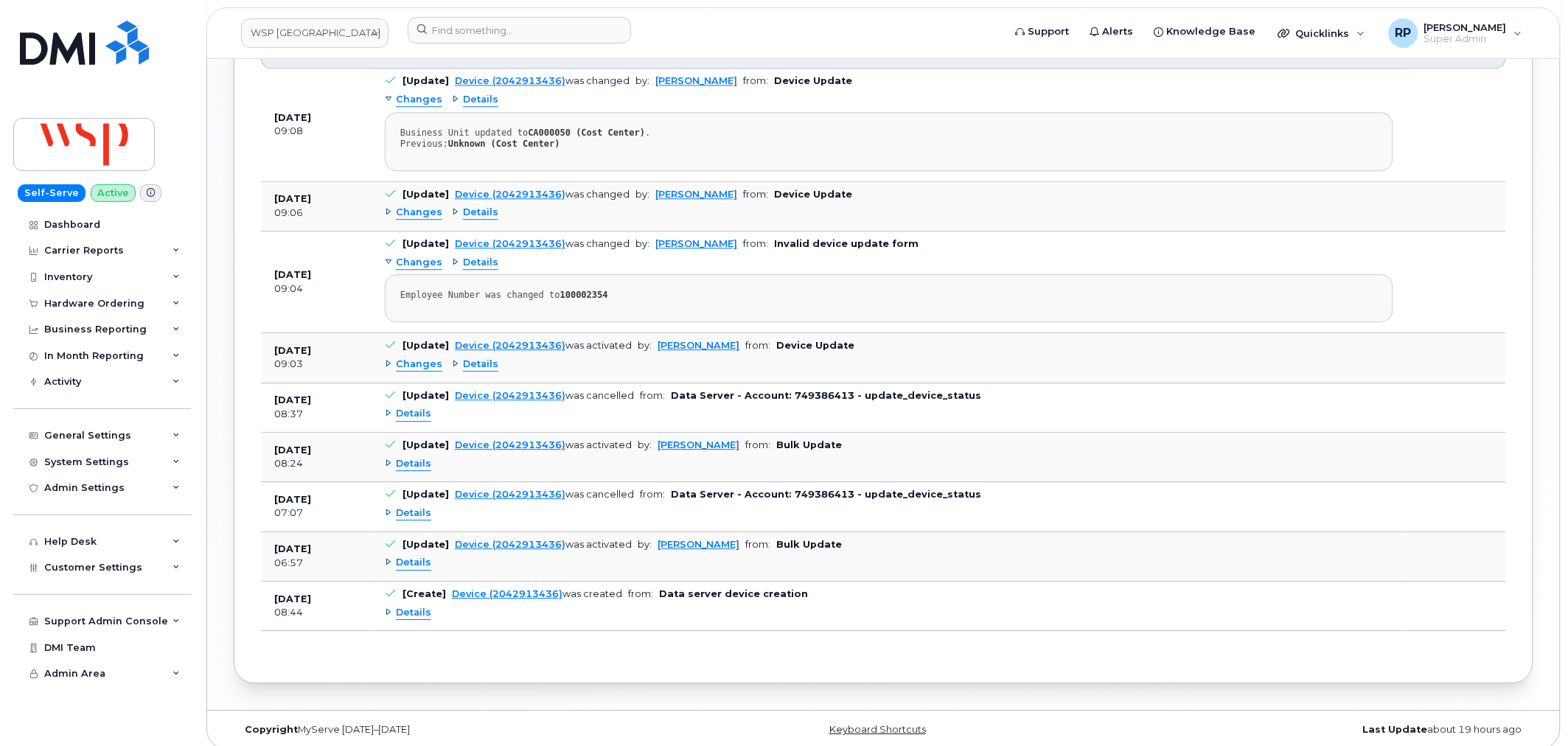
click at [405, 407] on span "Details" at bounding box center [414, 414] width 35 height 14
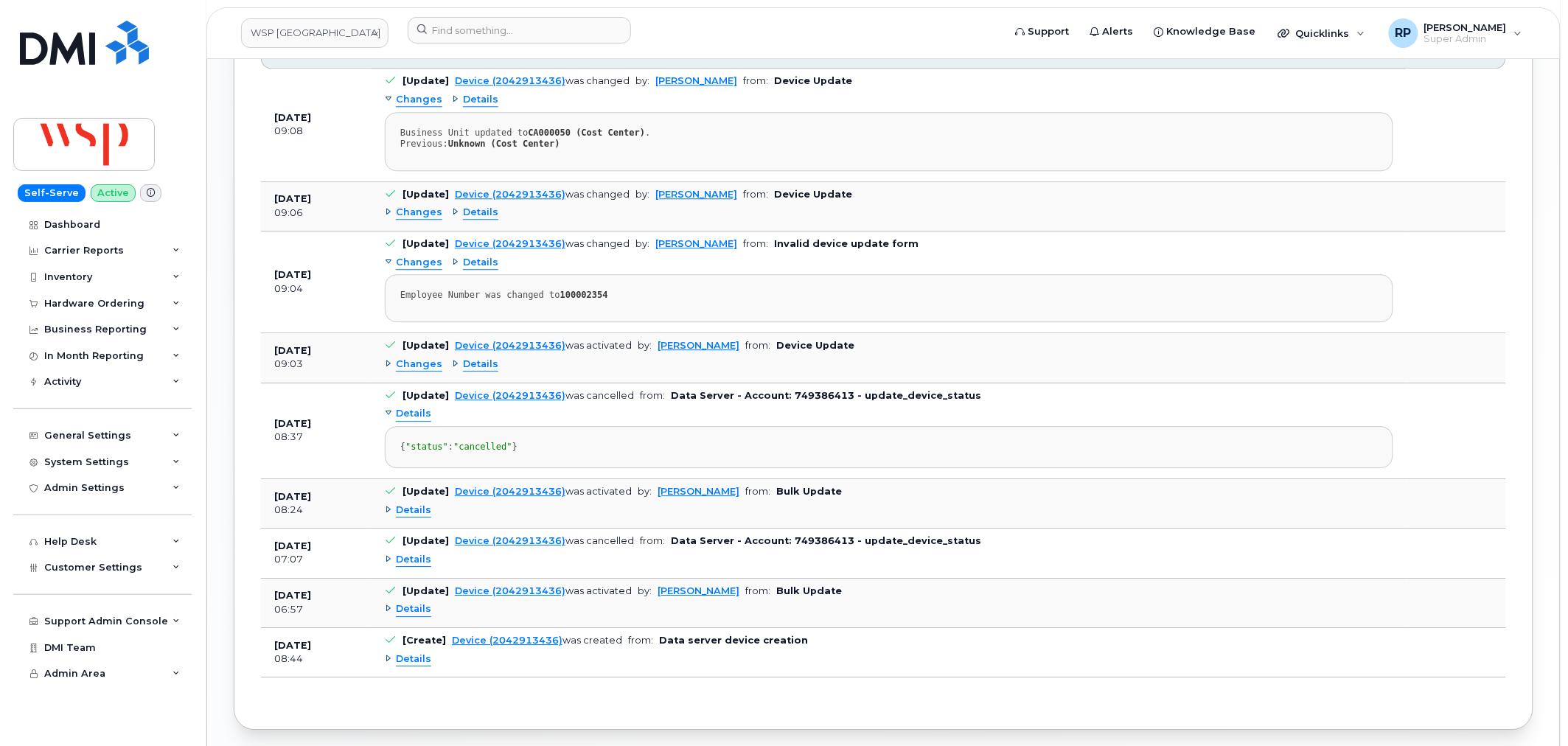
click at [473, 358] on span "Details" at bounding box center [481, 364] width 35 height 14
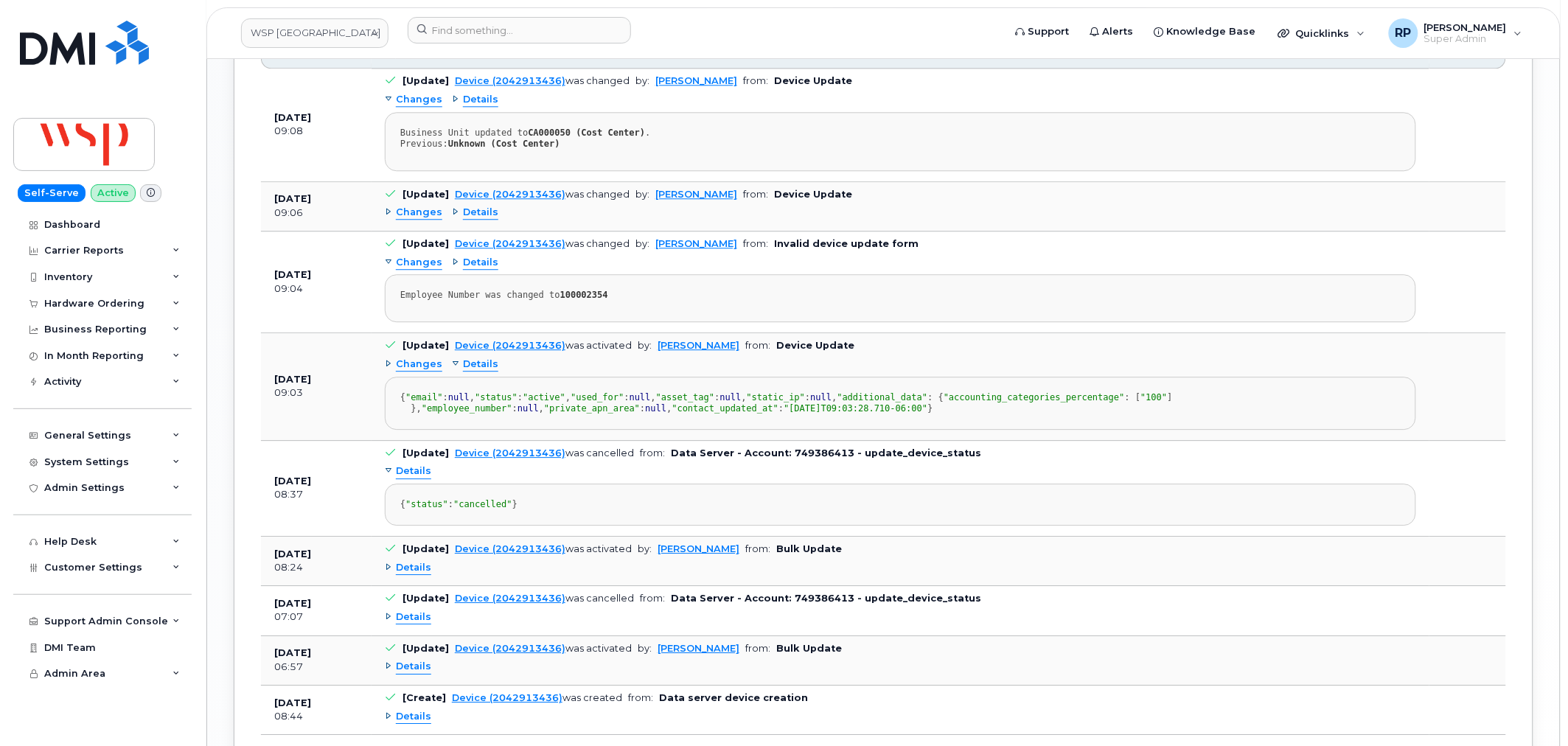
click at [473, 358] on span "Details" at bounding box center [481, 364] width 35 height 14
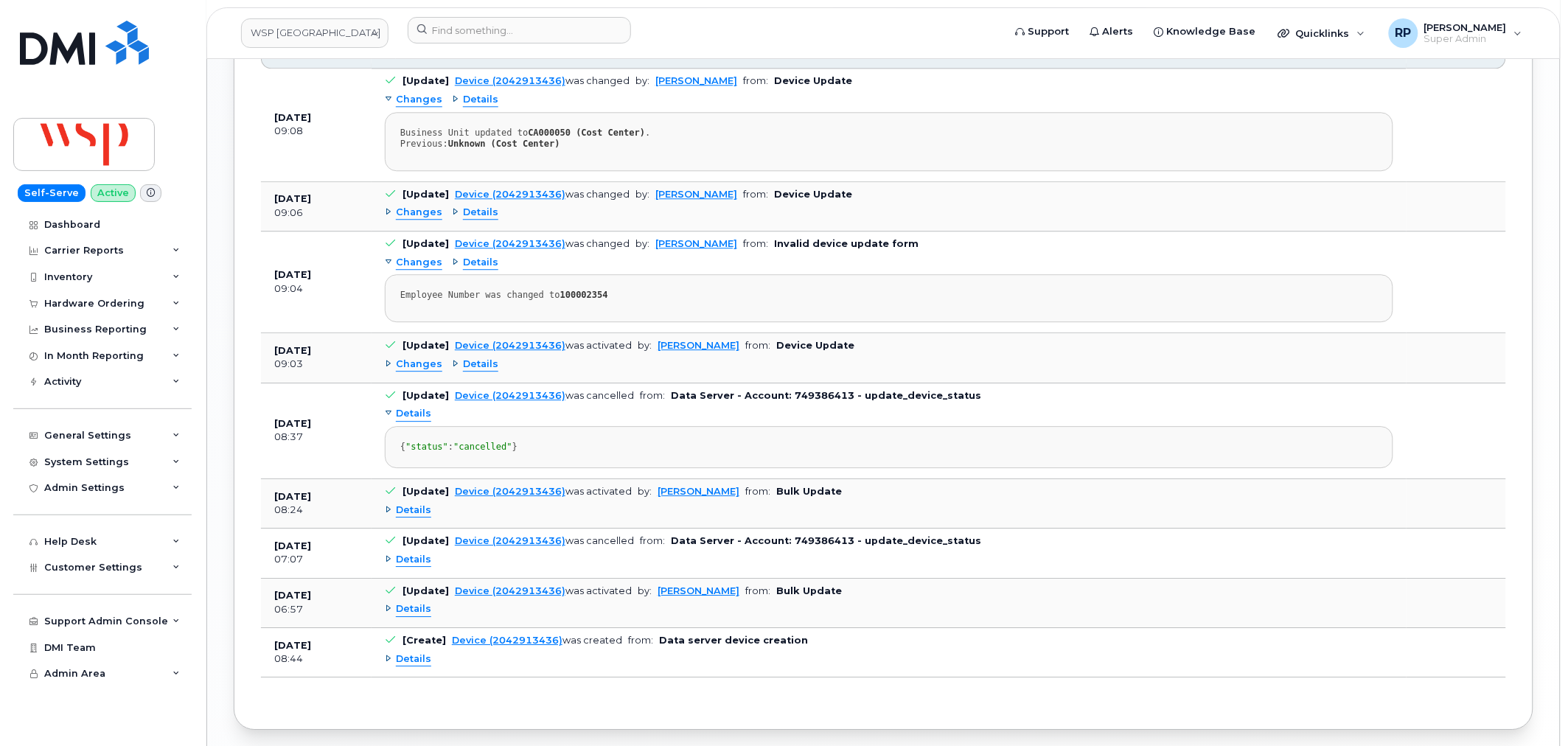
click at [476, 256] on span "Details" at bounding box center [481, 262] width 35 height 14
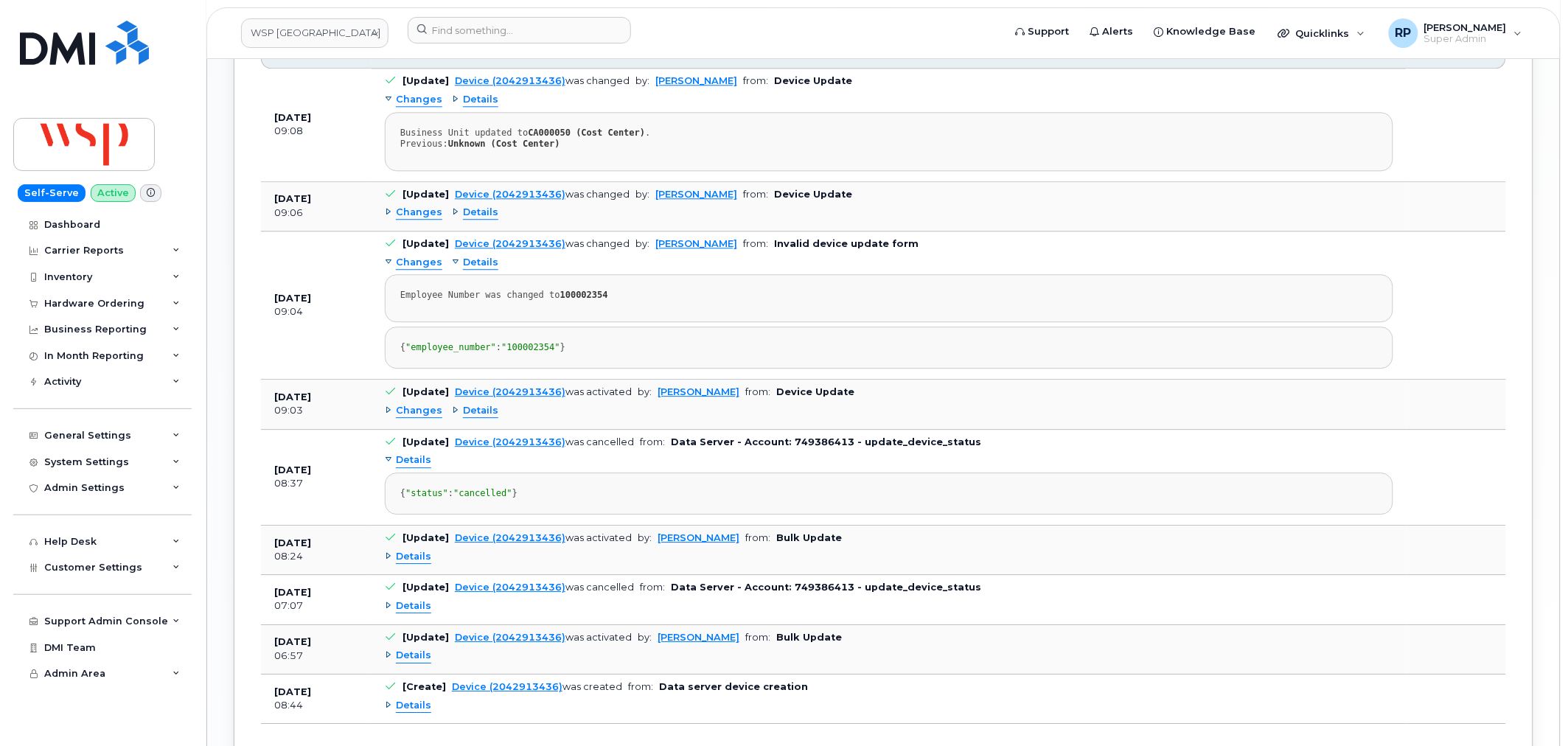
click at [476, 256] on span "Details" at bounding box center [481, 262] width 35 height 14
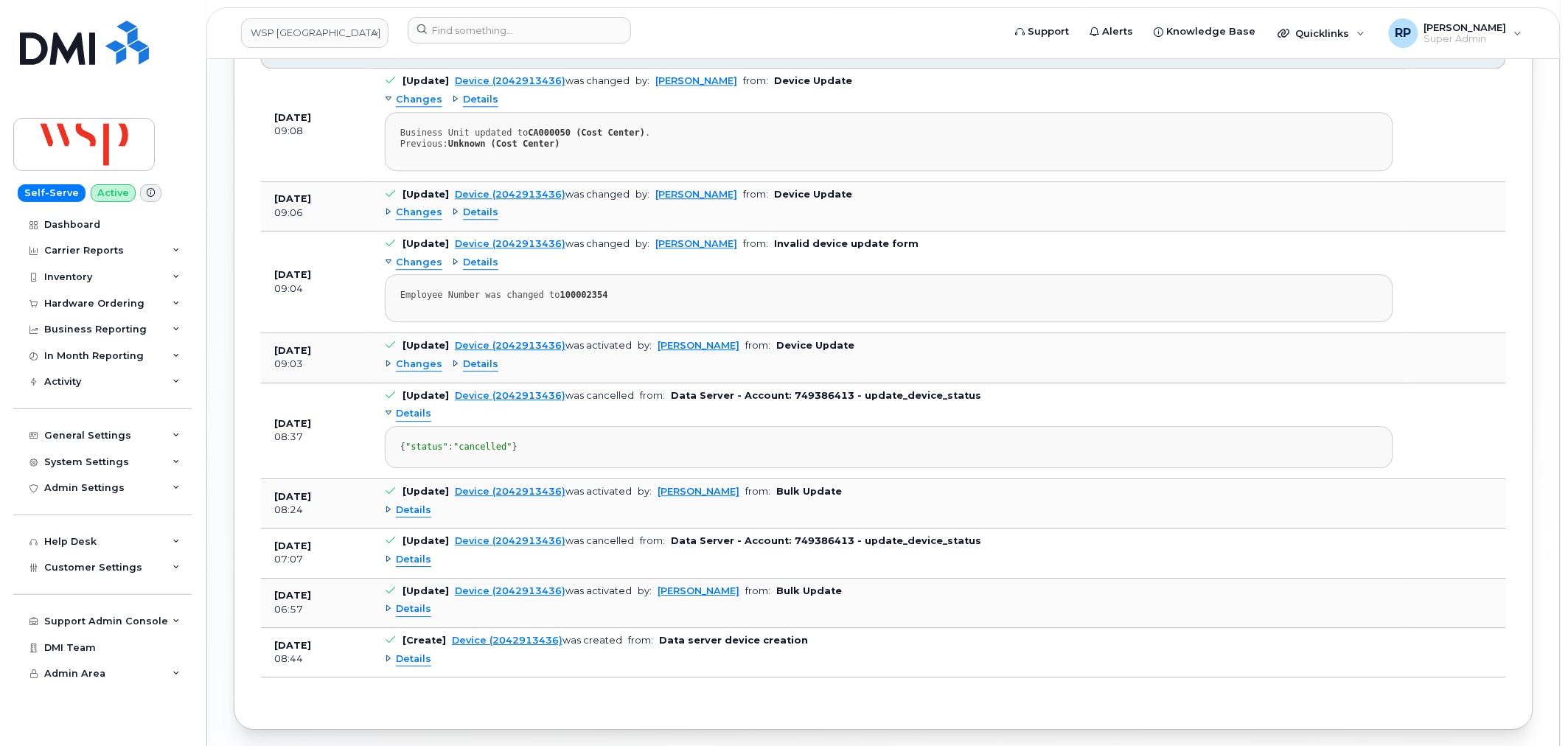
click at [417, 565] on span "Details" at bounding box center [414, 559] width 35 height 14
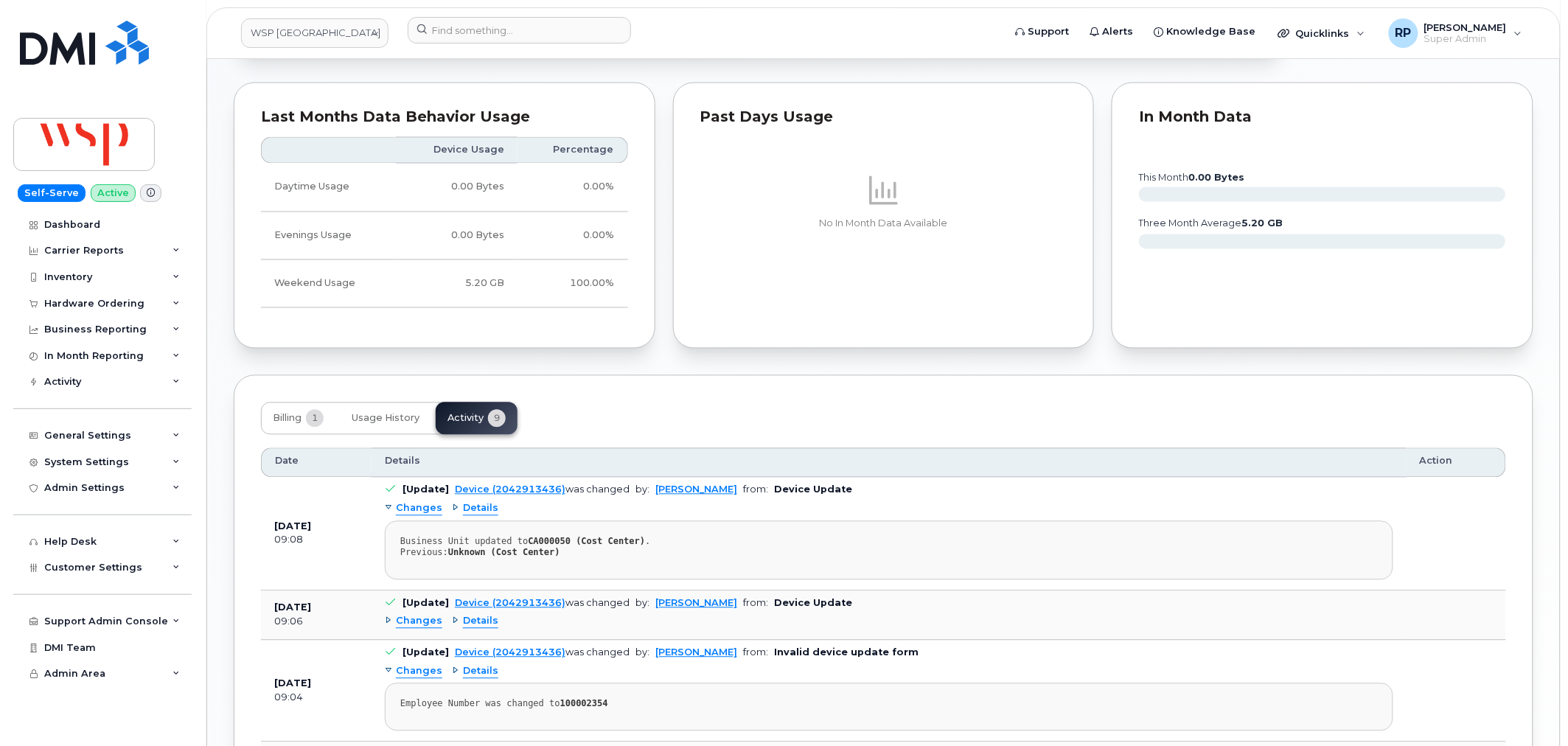
scroll to position [1091, 0]
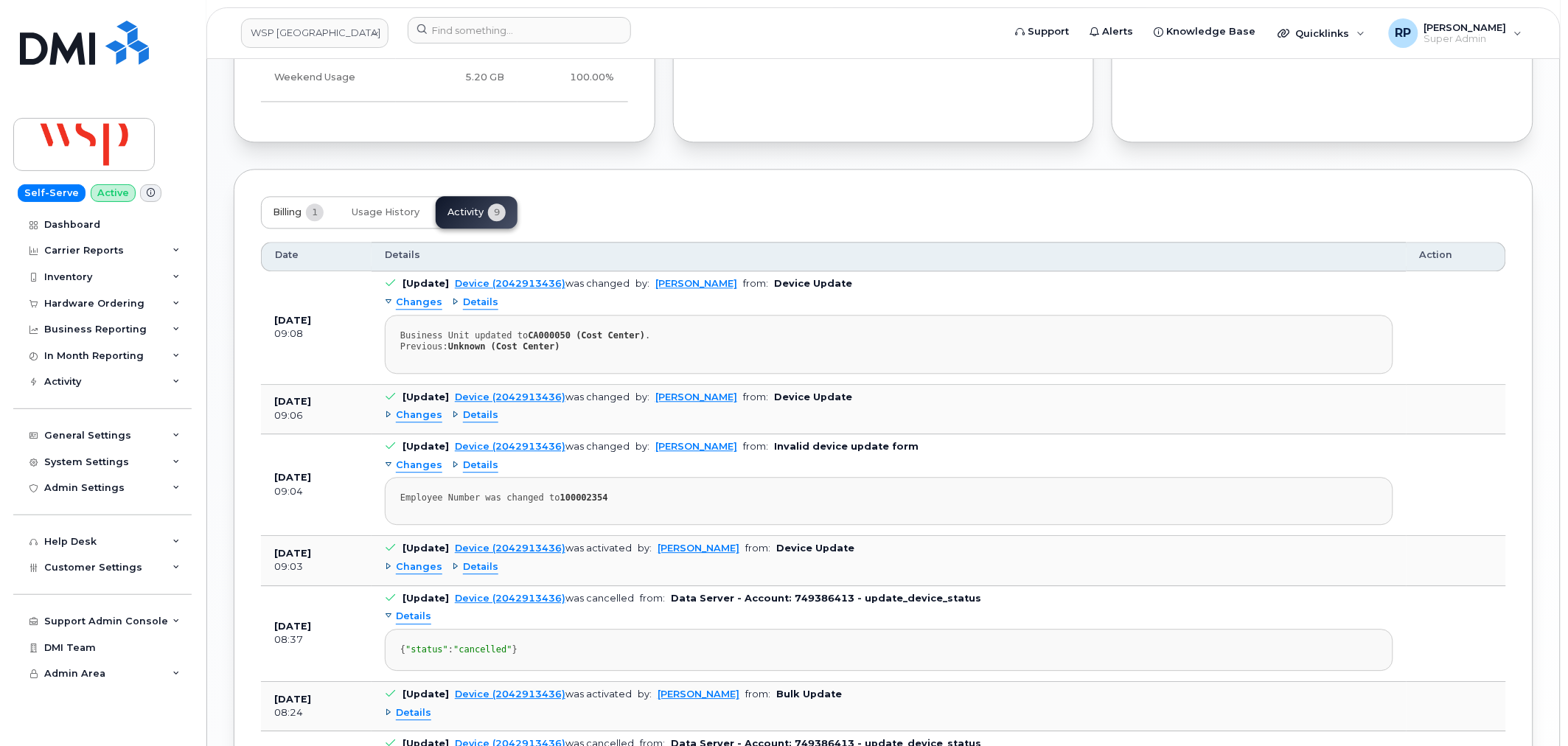
click at [297, 206] on span "Billing" at bounding box center [287, 212] width 29 height 12
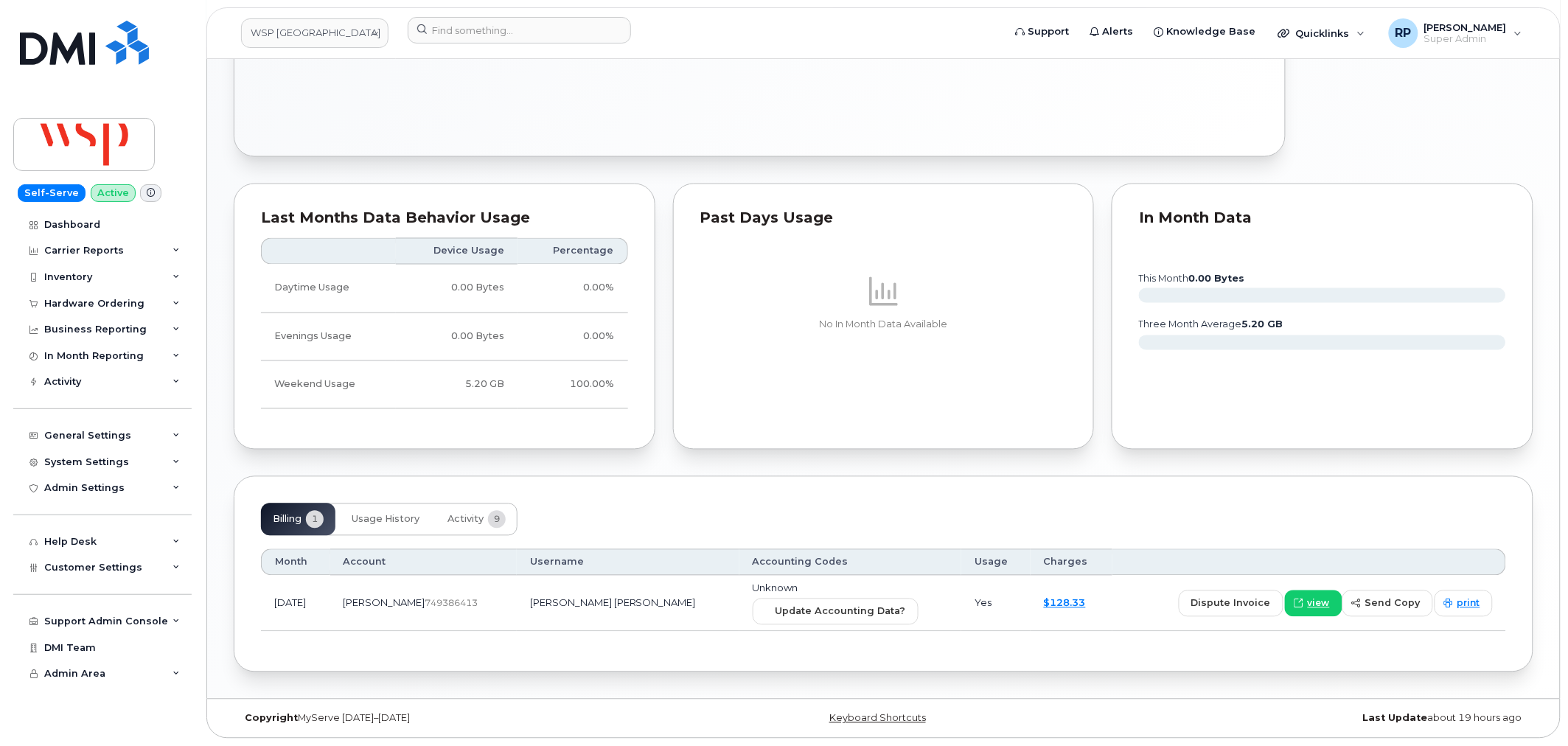
scroll to position [771, 0]
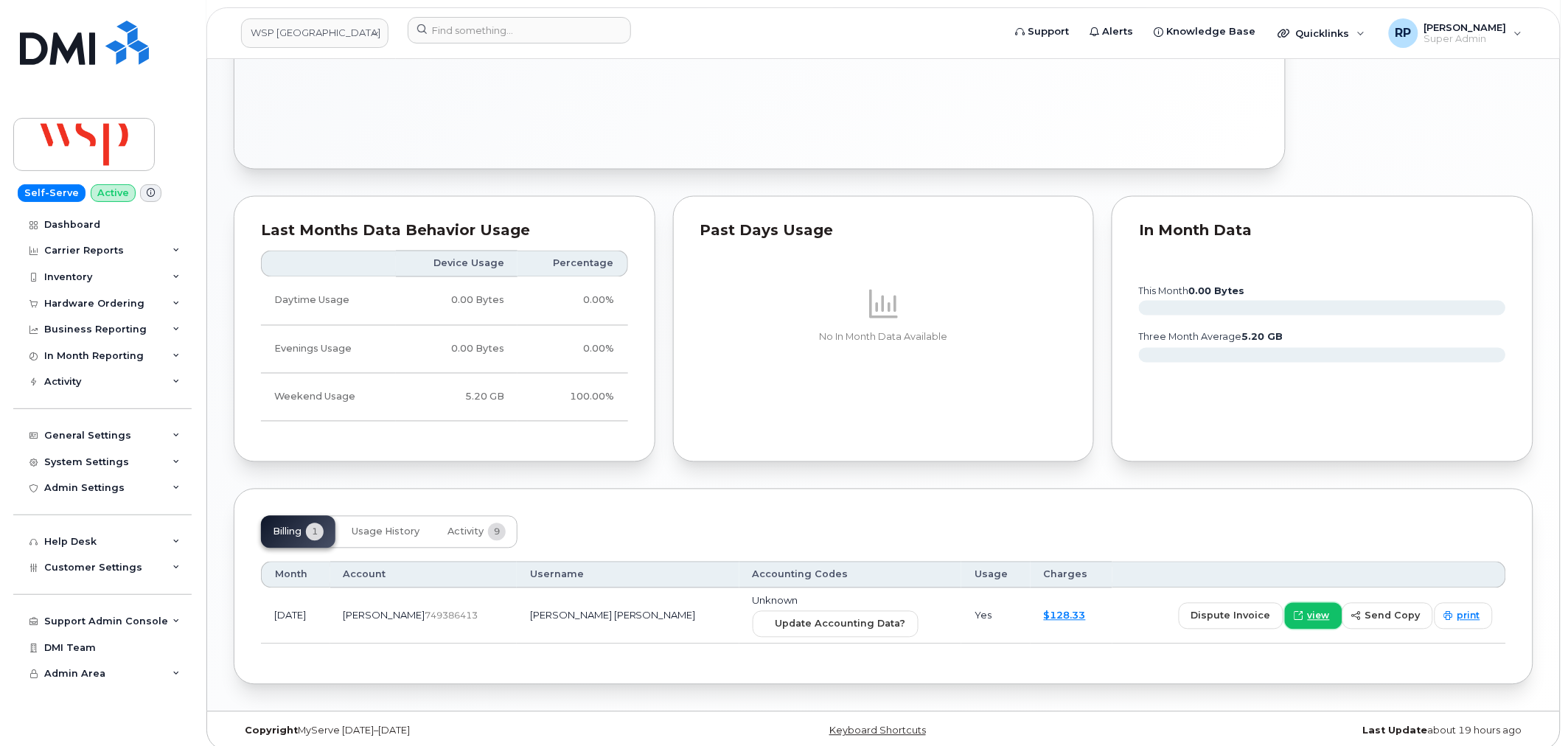
click at [1314, 610] on span "view" at bounding box center [1319, 616] width 22 height 13
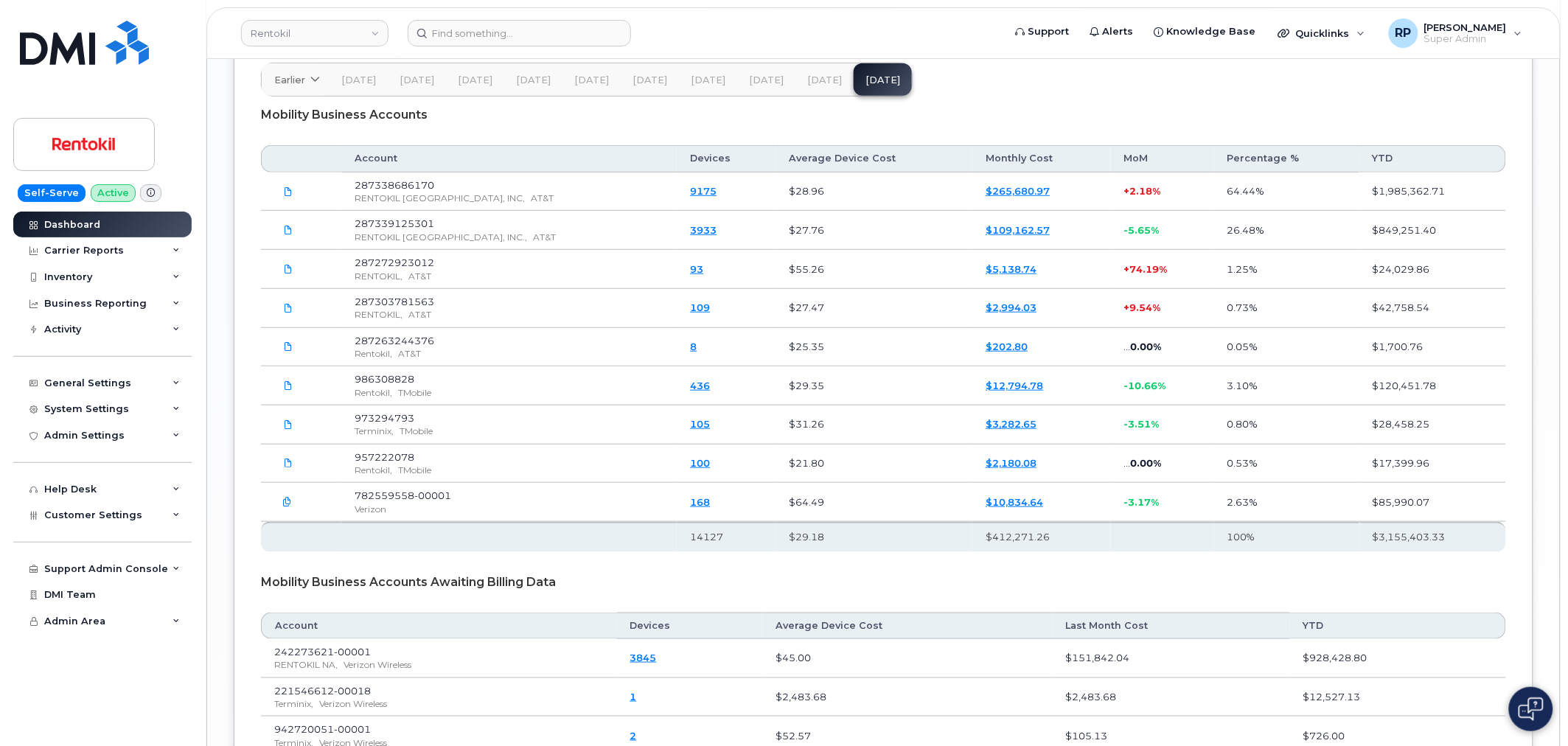
scroll to position [2257, 0]
